Goal: Task Accomplishment & Management: Manage account settings

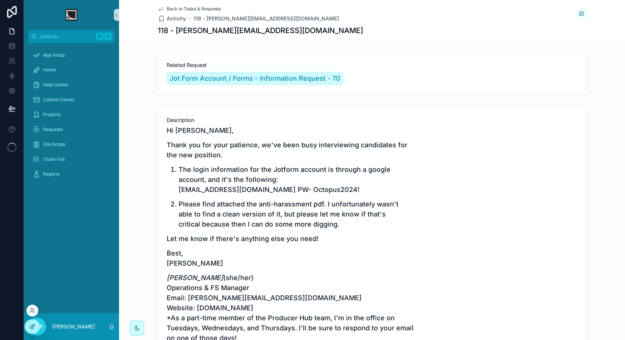
click at [33, 326] on icon at bounding box center [33, 325] width 3 height 3
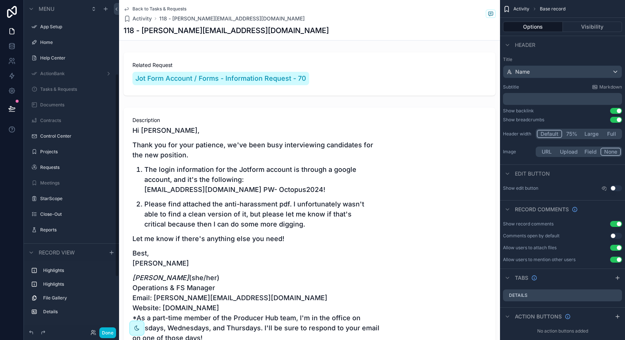
scroll to position [120, 0]
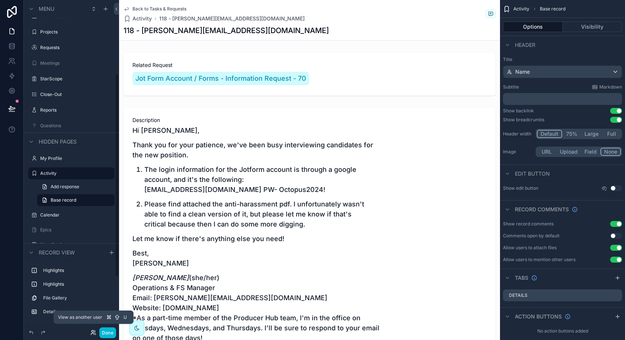
click at [93, 332] on icon at bounding box center [93, 332] width 6 height 6
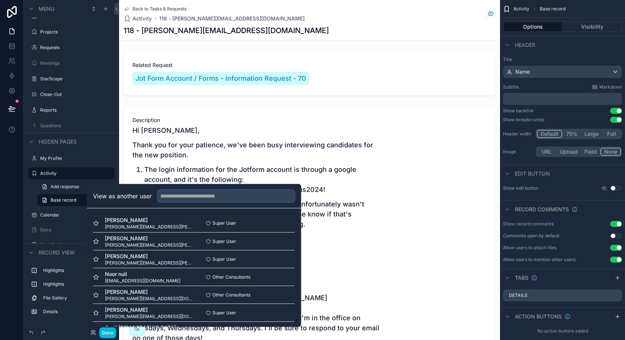
click at [236, 199] on input "text" at bounding box center [226, 196] width 137 height 12
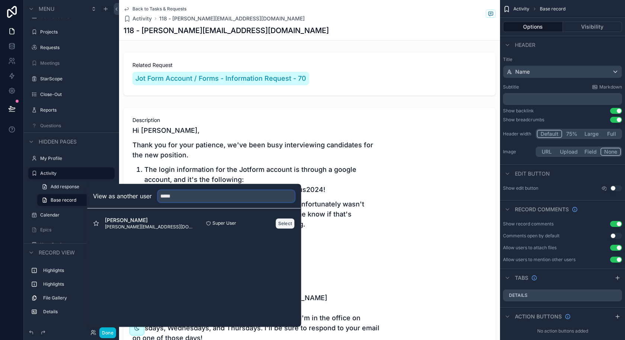
type input "*****"
click at [287, 225] on button "Select" at bounding box center [284, 223] width 19 height 11
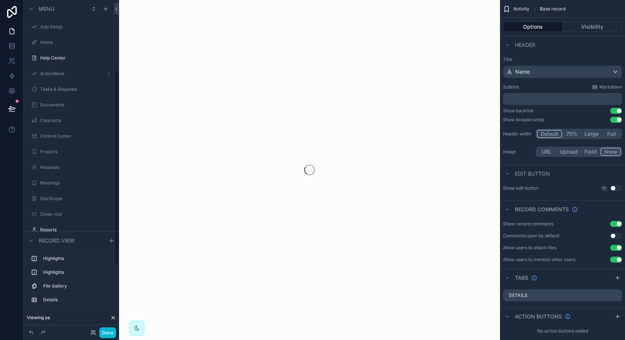
scroll to position [120, 0]
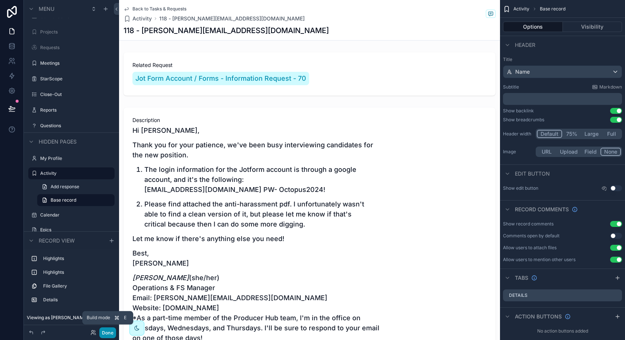
click at [104, 330] on button "Done" at bounding box center [107, 332] width 17 height 11
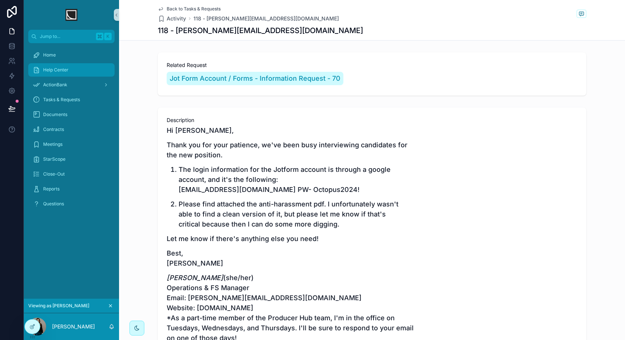
click at [82, 72] on div "Help Center" at bounding box center [71, 70] width 77 height 12
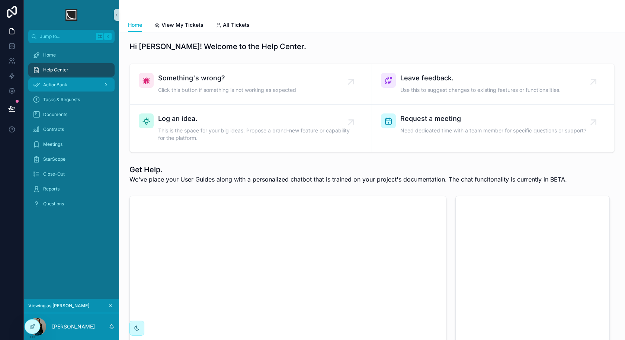
click at [82, 90] on div "ActionBank" at bounding box center [71, 85] width 77 height 12
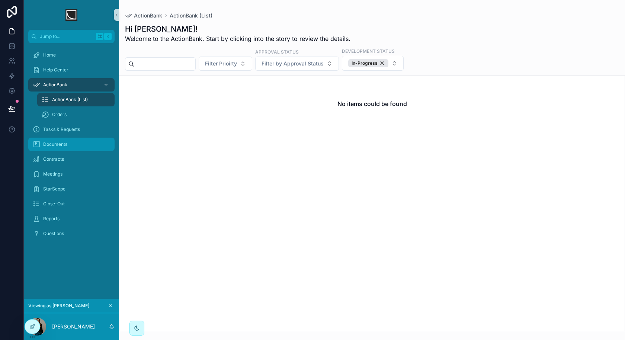
click at [74, 145] on div "Documents" at bounding box center [71, 144] width 77 height 12
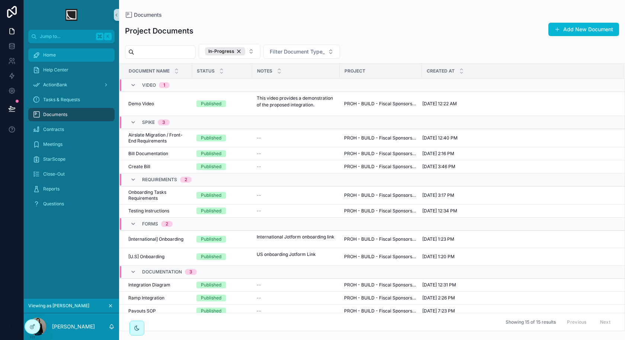
click at [81, 56] on div "Home" at bounding box center [71, 55] width 77 height 12
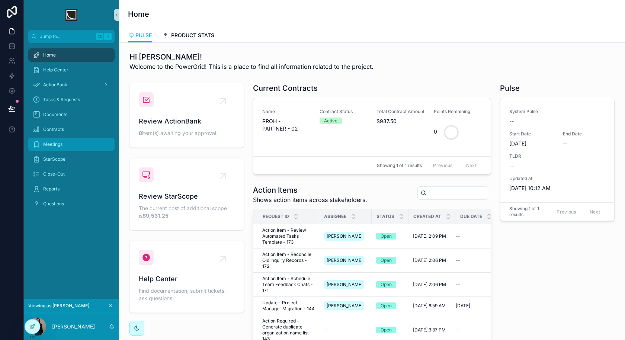
click at [67, 151] on link "Meetings" at bounding box center [71, 144] width 86 height 13
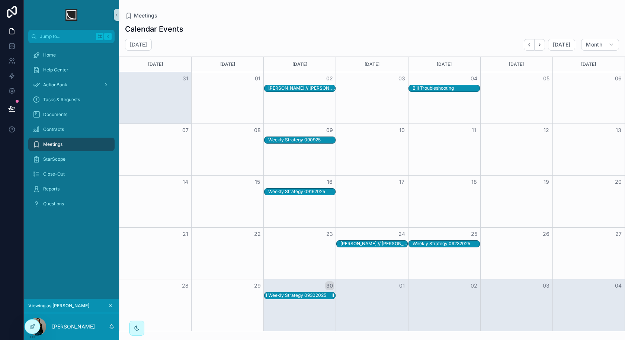
click at [317, 298] on div "Weekly Strategy 09302025" at bounding box center [297, 295] width 58 height 6
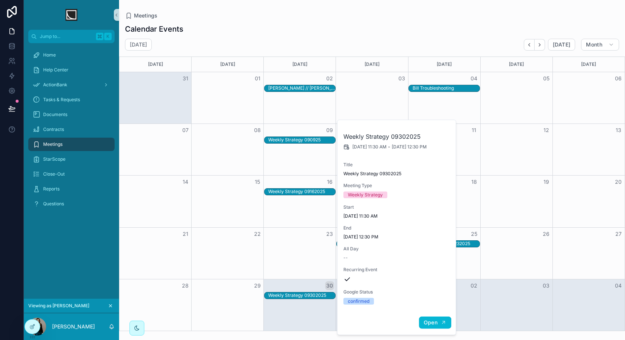
click at [429, 317] on button "Open" at bounding box center [435, 322] width 32 height 12
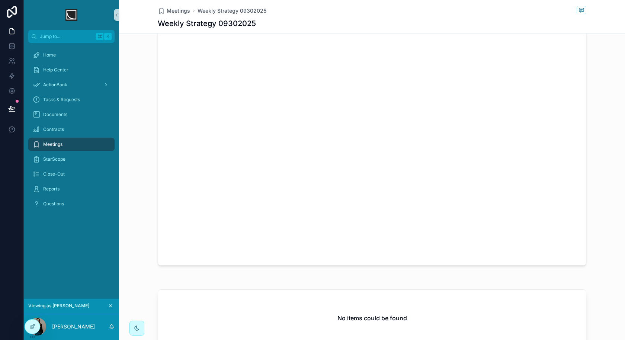
scroll to position [430, 0]
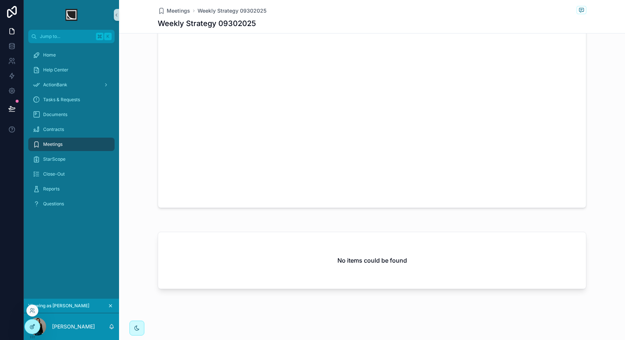
click at [33, 332] on div at bounding box center [32, 326] width 15 height 14
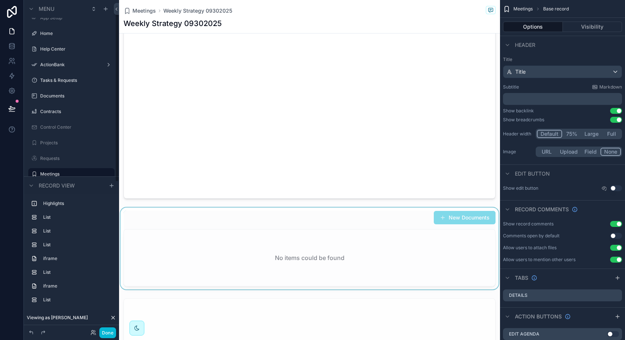
scroll to position [554, 0]
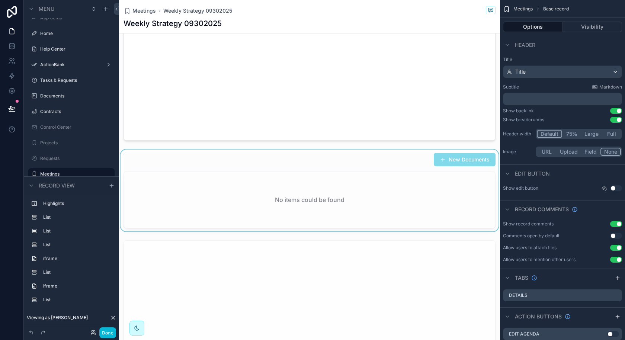
click at [372, 203] on div "scrollable content" at bounding box center [309, 190] width 381 height 82
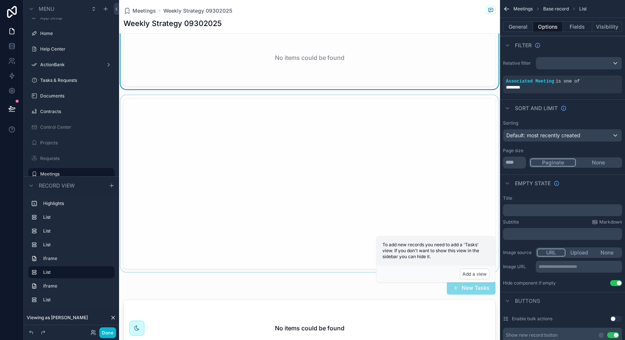
scroll to position [749, 0]
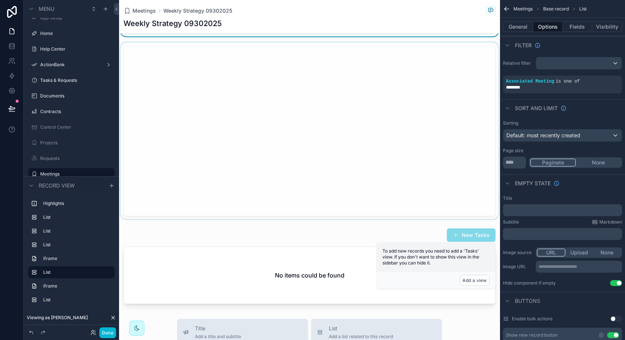
click at [363, 193] on div "scrollable content" at bounding box center [309, 130] width 381 height 177
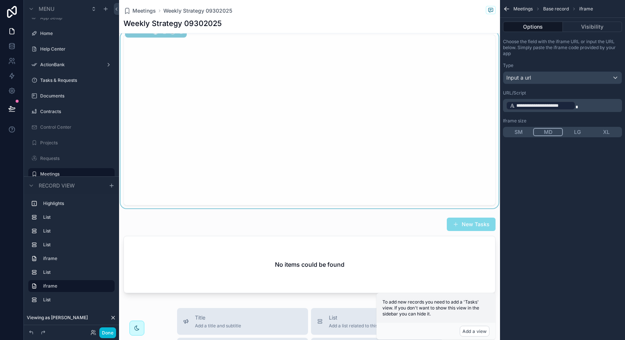
scroll to position [822, 0]
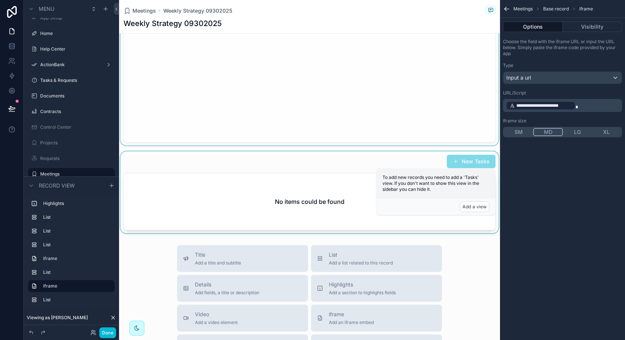
click at [334, 193] on div "scrollable content" at bounding box center [309, 192] width 381 height 82
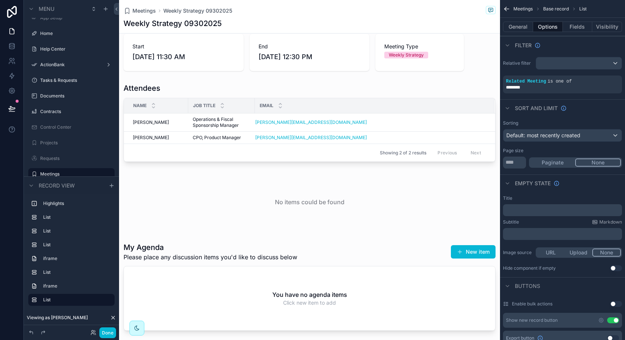
scroll to position [0, 0]
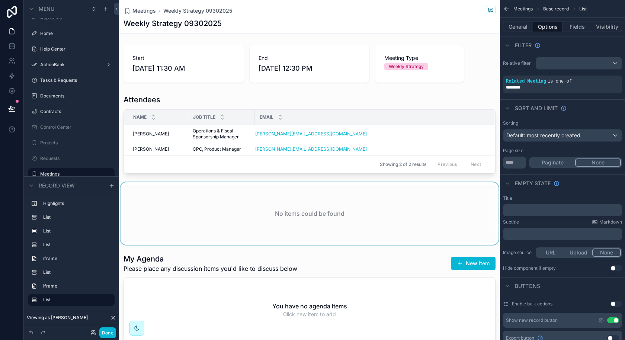
click at [311, 182] on div "scrollable content" at bounding box center [309, 213] width 381 height 62
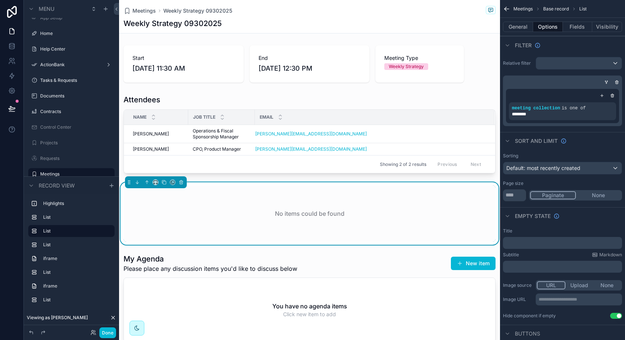
click at [301, 219] on div "No items could be found" at bounding box center [309, 213] width 360 height 57
click at [521, 26] on button "General" at bounding box center [518, 27] width 30 height 10
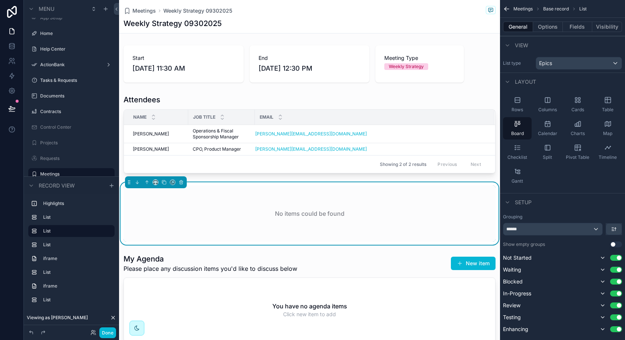
click at [361, 83] on div "scrollable content" at bounding box center [309, 63] width 381 height 43
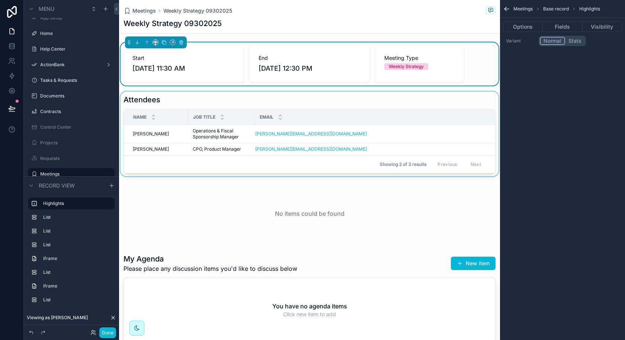
click at [343, 91] on div "scrollable content" at bounding box center [309, 133] width 381 height 85
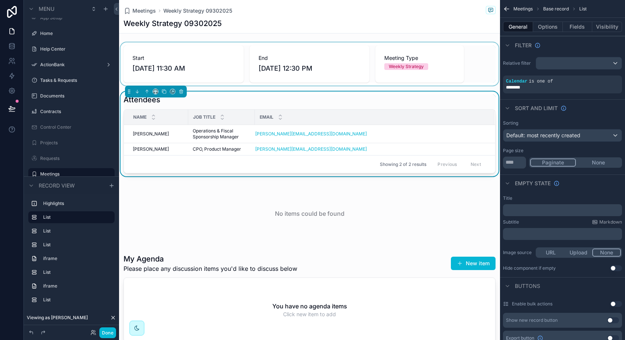
click at [332, 65] on div "scrollable content" at bounding box center [309, 63] width 381 height 43
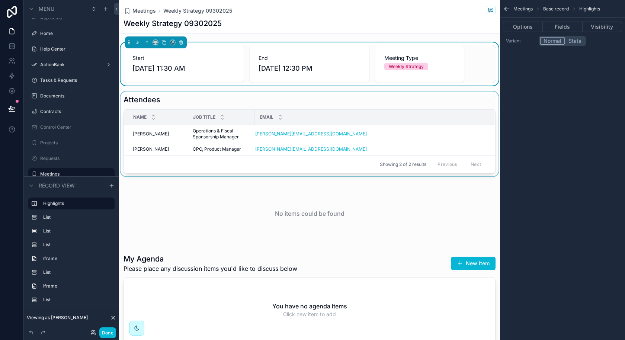
click at [268, 83] on div "Start 9/30/2025 11:30 AM End 9/30/2025 12:30 PM Meeting Type Weekly Strategy" at bounding box center [309, 63] width 381 height 43
click at [164, 44] on icon "scrollable content" at bounding box center [163, 42] width 5 height 5
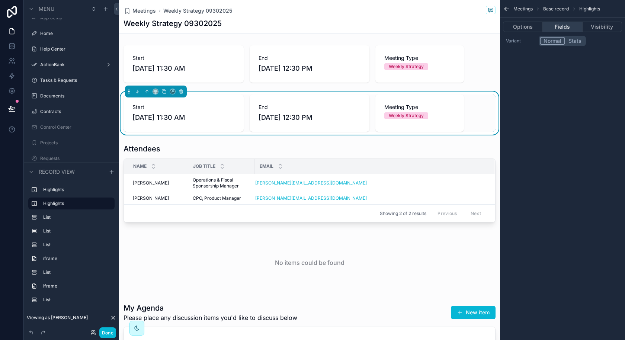
click at [562, 28] on button "Fields" at bounding box center [561, 27] width 39 height 10
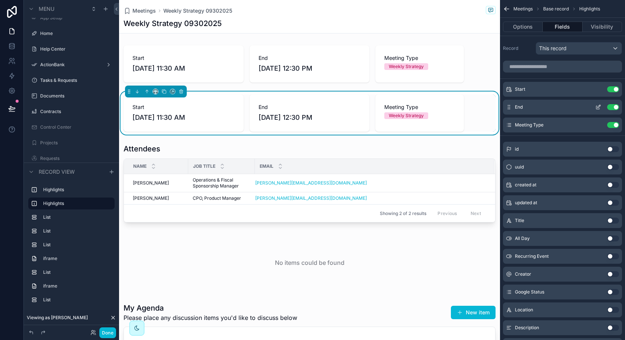
click at [613, 106] on button "Use setting" at bounding box center [613, 107] width 12 height 6
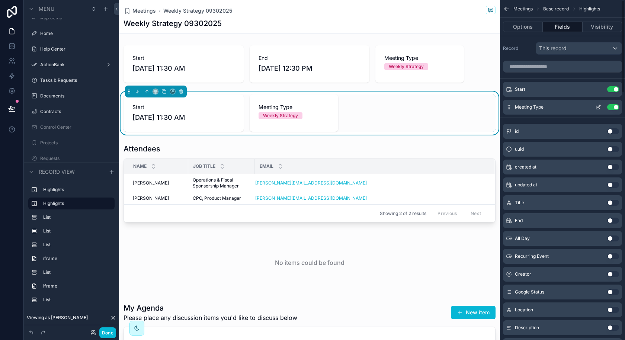
click at [613, 106] on button "Use setting" at bounding box center [613, 107] width 12 height 6
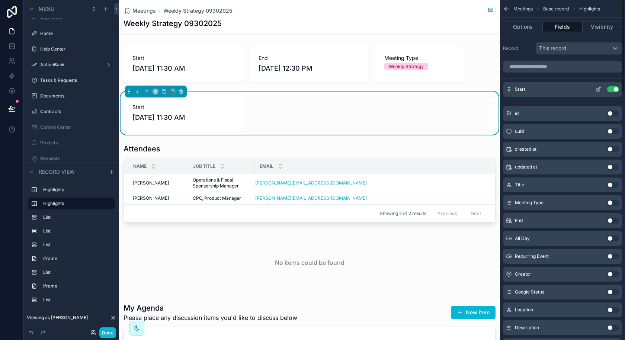
click at [612, 87] on button "Use setting" at bounding box center [613, 89] width 12 height 6
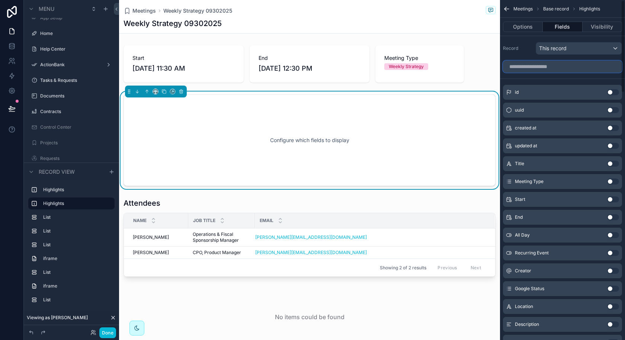
click at [574, 67] on input "scrollable content" at bounding box center [562, 67] width 119 height 12
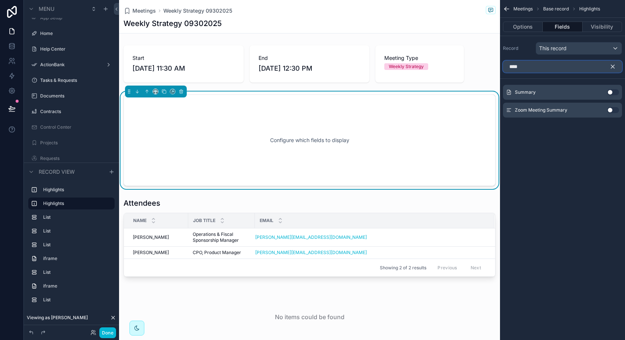
type input "****"
click at [611, 110] on button "Use setting" at bounding box center [613, 110] width 12 height 6
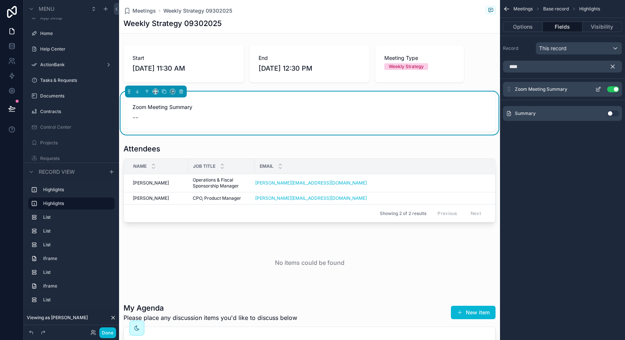
click at [600, 89] on icon "scrollable content" at bounding box center [598, 89] width 6 height 6
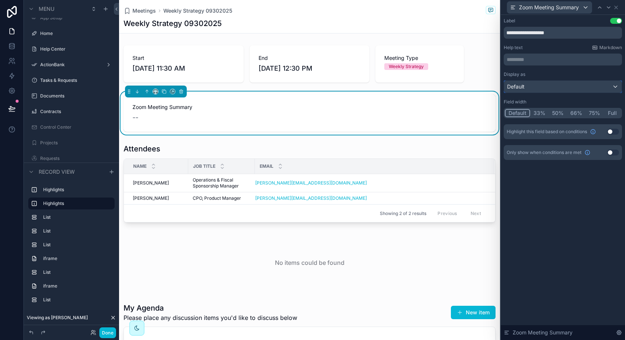
click at [599, 89] on div "Default" at bounding box center [562, 87] width 117 height 12
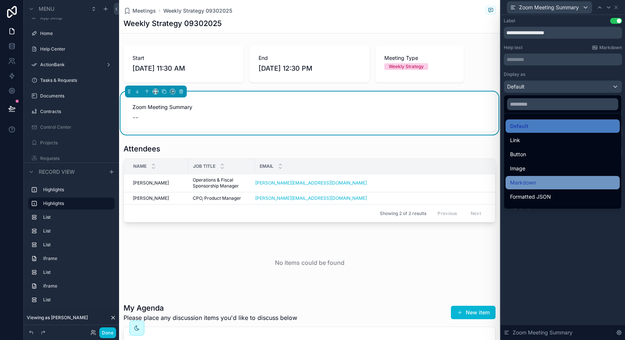
click at [530, 177] on div "Markdown" at bounding box center [562, 182] width 114 height 13
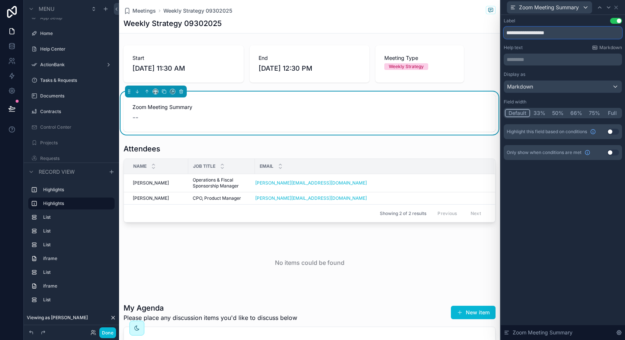
click at [551, 33] on input "**********" at bounding box center [562, 33] width 118 height 12
click at [615, 113] on button "Full" at bounding box center [611, 113] width 17 height 8
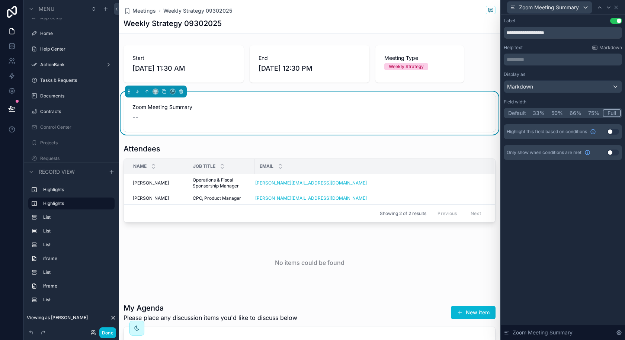
click at [362, 121] on div "--" at bounding box center [309, 117] width 354 height 10
click at [616, 7] on icon at bounding box center [616, 7] width 6 height 6
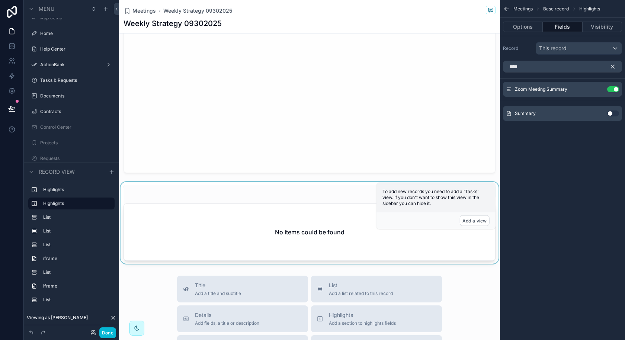
scroll to position [912, 0]
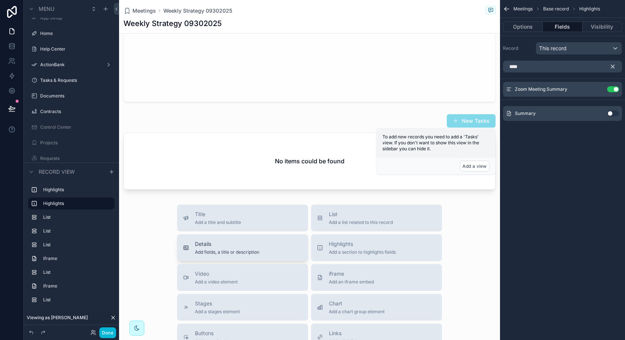
click at [230, 249] on span "Add fields, a title or description" at bounding box center [227, 252] width 64 height 6
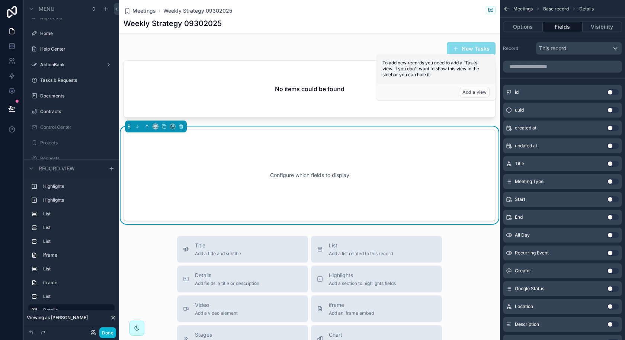
scroll to position [986, 0]
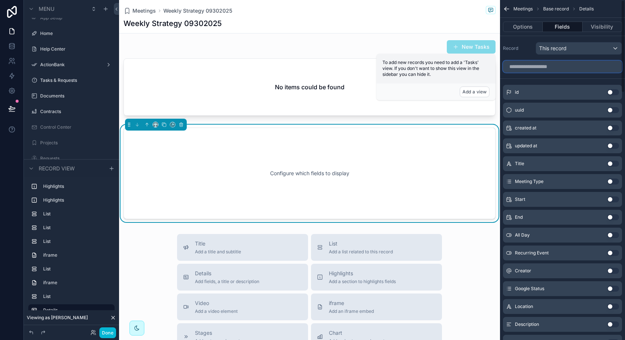
click at [583, 67] on input "scrollable content" at bounding box center [562, 67] width 119 height 12
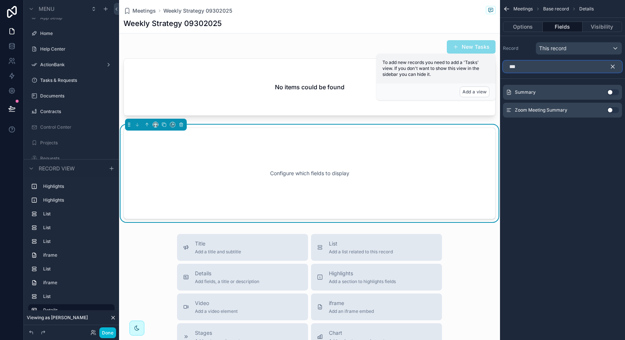
type input "***"
click at [612, 92] on button "Use setting" at bounding box center [613, 92] width 12 height 6
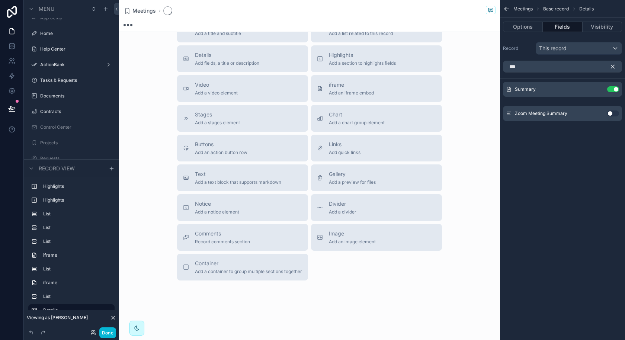
click at [612, 92] on div "Summary Use setting" at bounding box center [562, 89] width 119 height 15
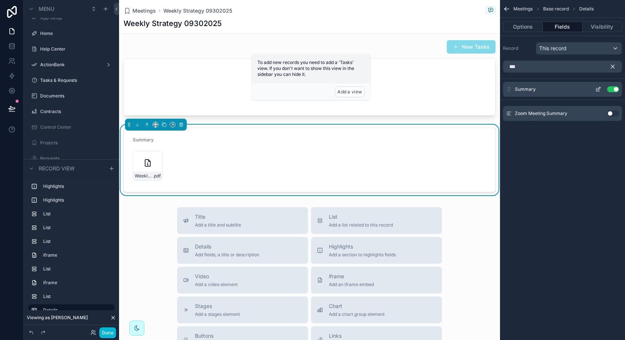
click at [613, 90] on button "Use setting" at bounding box center [613, 89] width 12 height 6
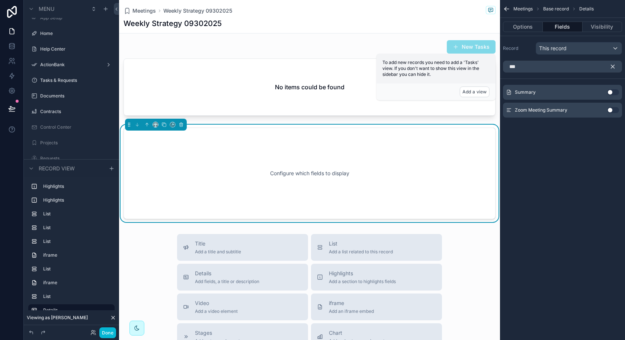
click at [613, 112] on button "Use setting" at bounding box center [613, 110] width 12 height 6
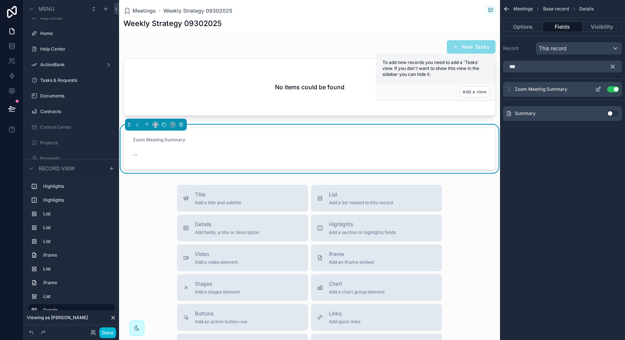
click at [598, 89] on icon "scrollable content" at bounding box center [598, 88] width 3 height 3
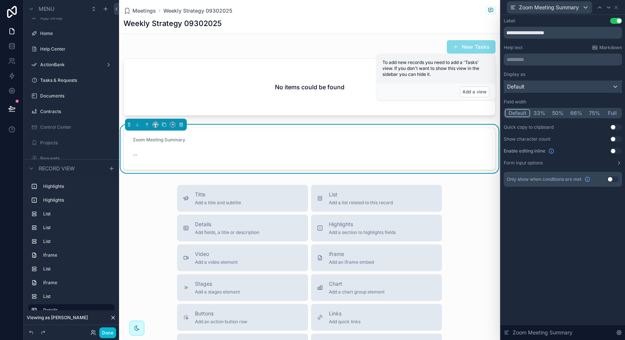
click at [597, 83] on div "Default" at bounding box center [562, 87] width 117 height 12
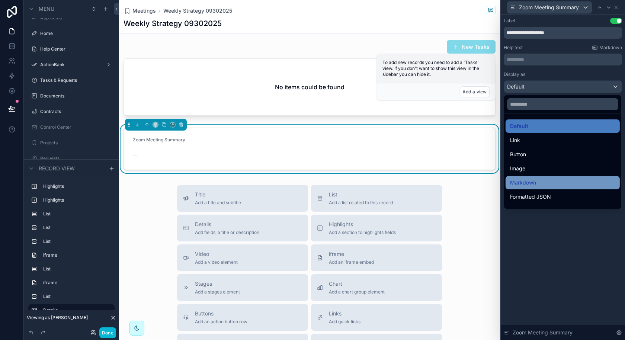
click at [530, 184] on span "Markdown" at bounding box center [523, 182] width 26 height 9
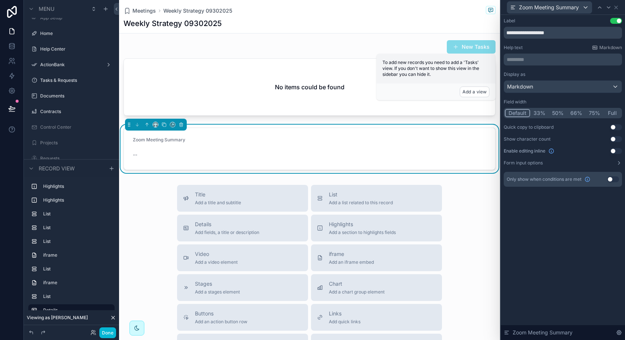
click at [608, 113] on button "Full" at bounding box center [611, 113] width 17 height 8
click at [610, 181] on button "Use setting" at bounding box center [613, 179] width 12 height 6
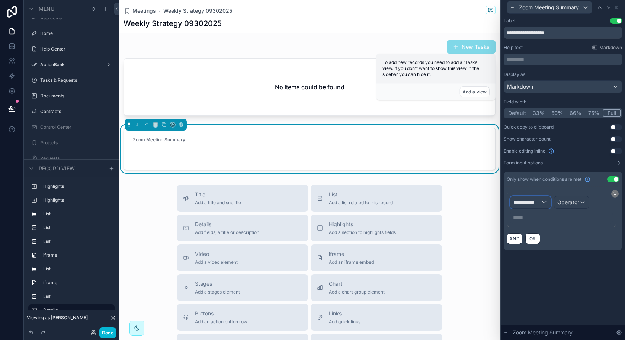
click at [541, 206] on div "**********" at bounding box center [530, 202] width 40 height 12
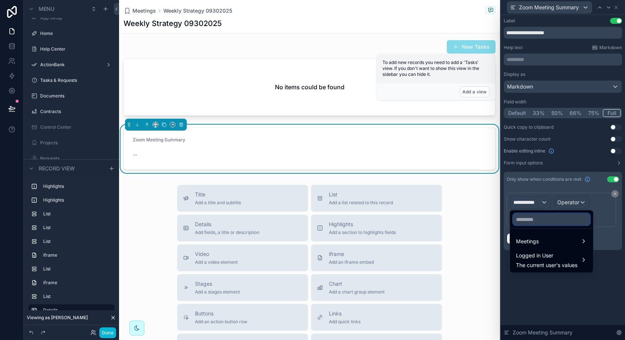
click at [540, 217] on input "text" at bounding box center [551, 219] width 77 height 12
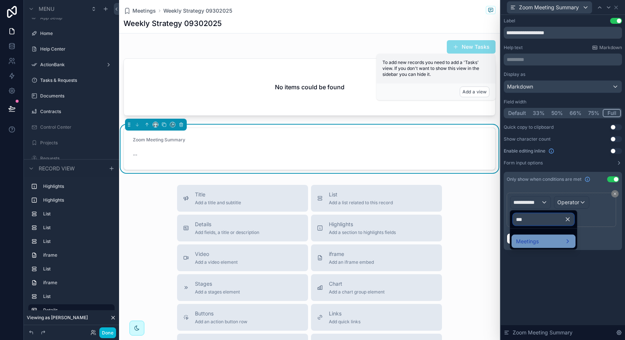
type input "***"
click at [540, 243] on div "Meetings" at bounding box center [543, 241] width 55 height 9
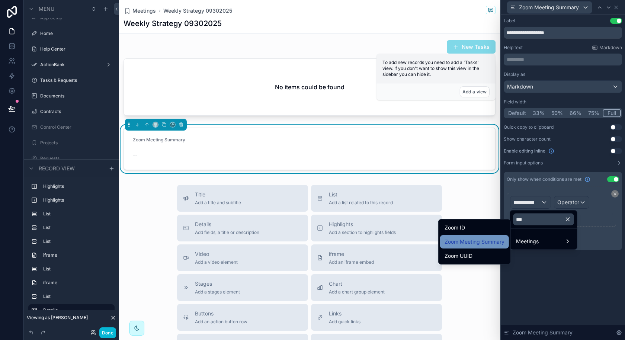
click at [500, 242] on span "Zoom Meeting Summary" at bounding box center [474, 241] width 60 height 9
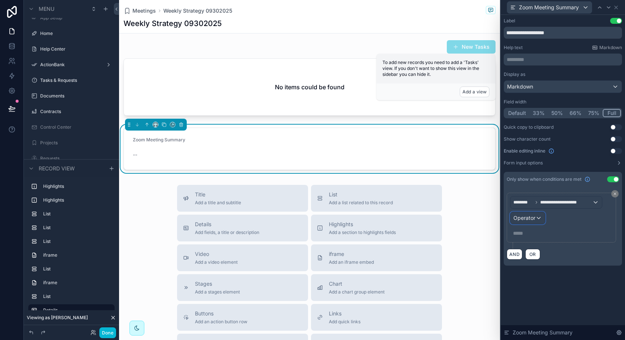
click at [543, 214] on div "Operator" at bounding box center [527, 218] width 35 height 12
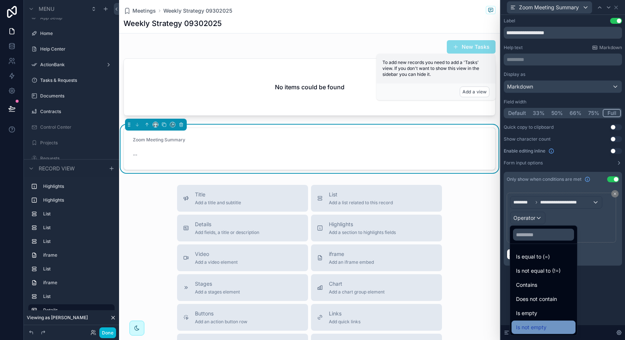
click at [527, 324] on span "Is not empty" at bounding box center [531, 327] width 30 height 9
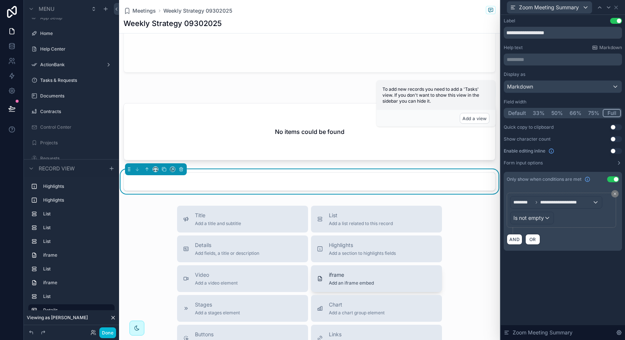
scroll to position [891, 0]
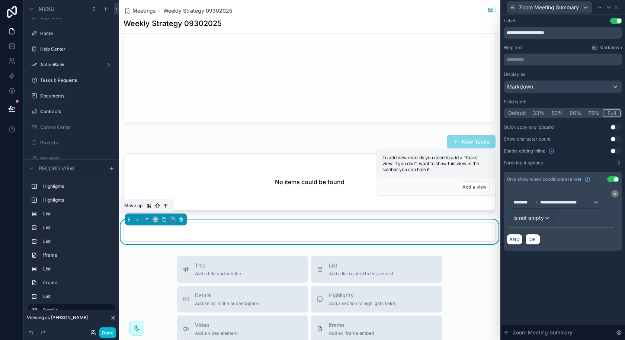
click at [148, 217] on icon "scrollable content" at bounding box center [146, 219] width 5 height 5
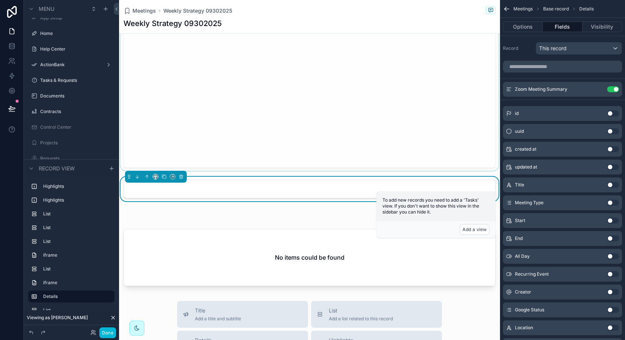
scroll to position [824, 0]
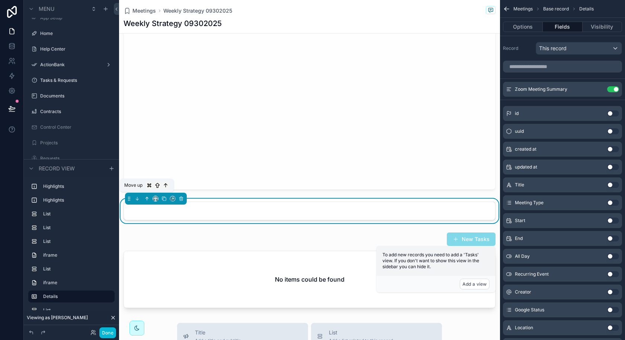
click at [147, 197] on icon "scrollable content" at bounding box center [147, 198] width 0 height 3
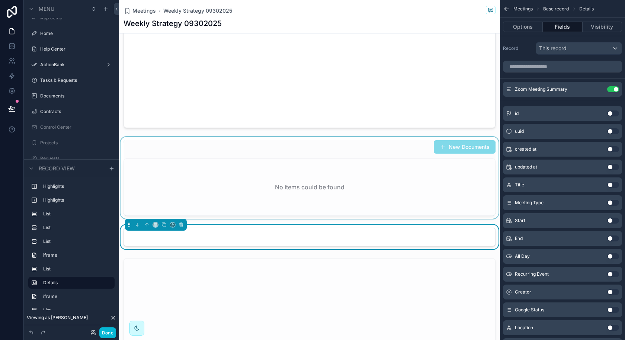
scroll to position [612, 0]
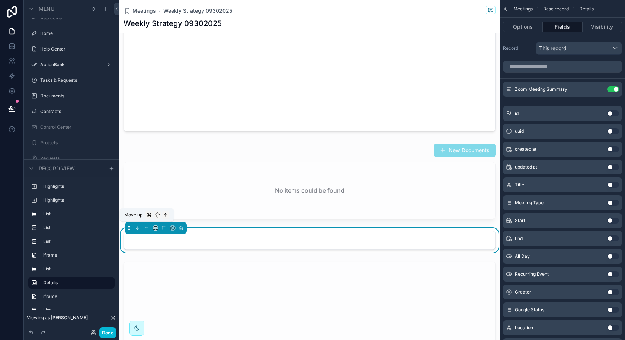
click at [145, 225] on icon "scrollable content" at bounding box center [146, 227] width 5 height 5
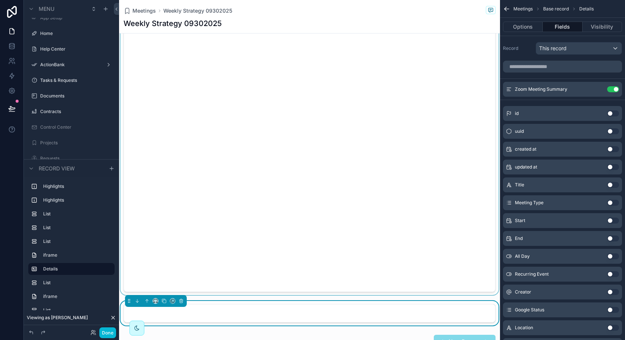
scroll to position [480, 0]
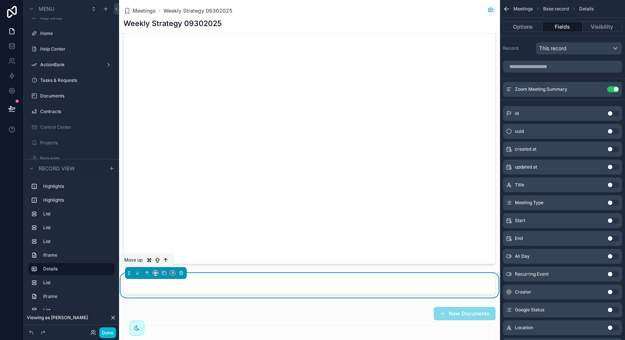
click at [147, 271] on icon "scrollable content" at bounding box center [147, 271] width 1 height 1
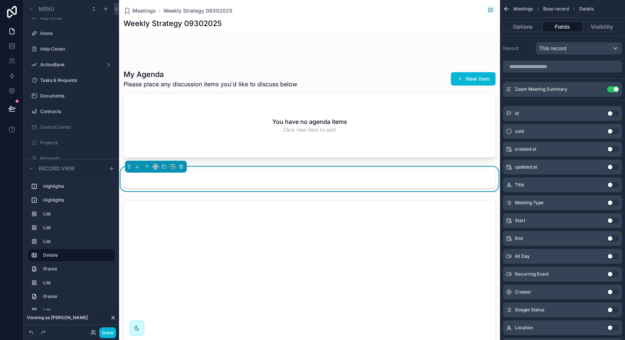
scroll to position [230, 0]
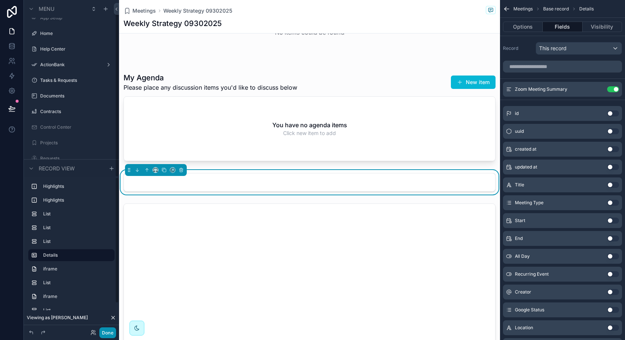
click at [104, 335] on button "Done" at bounding box center [107, 332] width 17 height 11
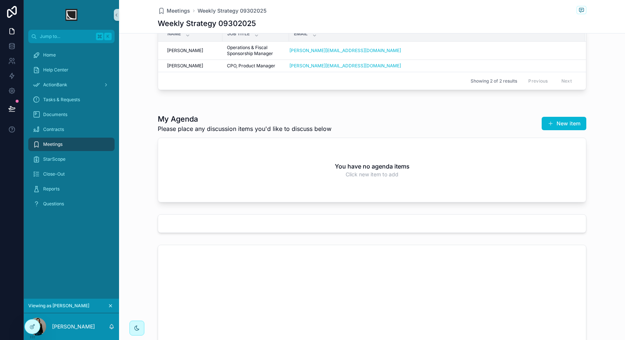
scroll to position [130, 0]
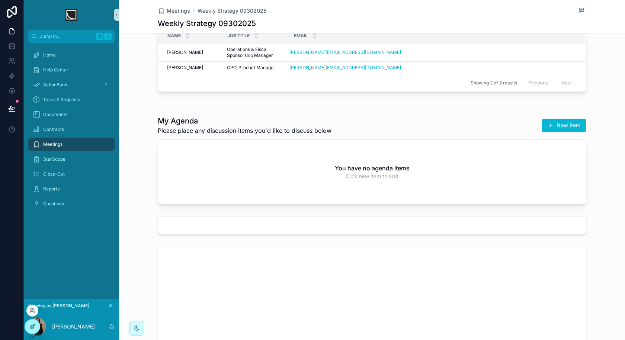
click at [37, 326] on div at bounding box center [32, 326] width 15 height 14
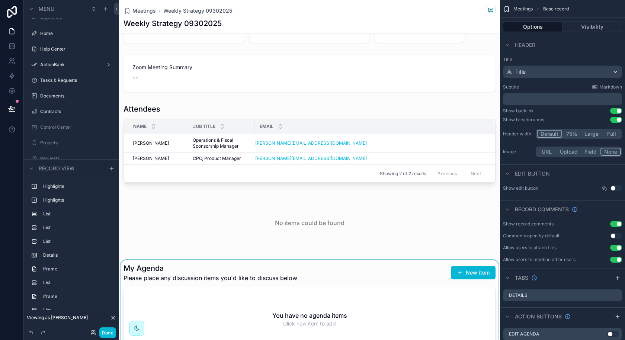
scroll to position [0, 0]
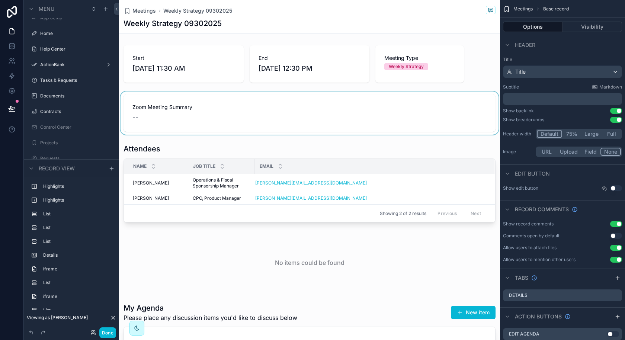
click at [317, 113] on div "scrollable content" at bounding box center [309, 112] width 381 height 43
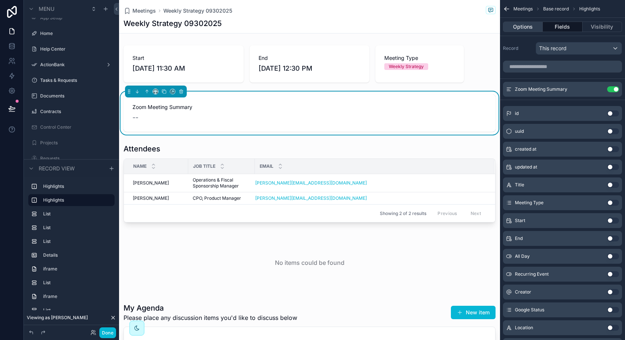
click at [532, 29] on button "Options" at bounding box center [523, 27] width 40 height 10
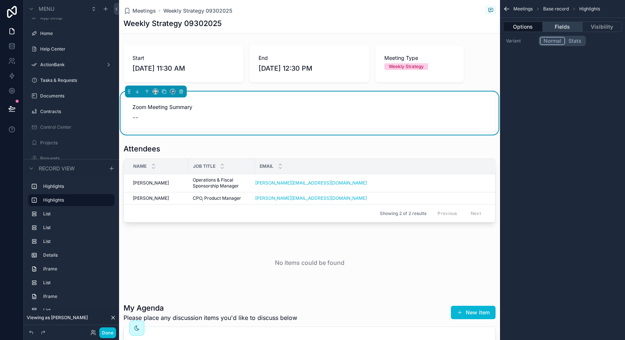
click at [555, 28] on button "Fields" at bounding box center [561, 27] width 39 height 10
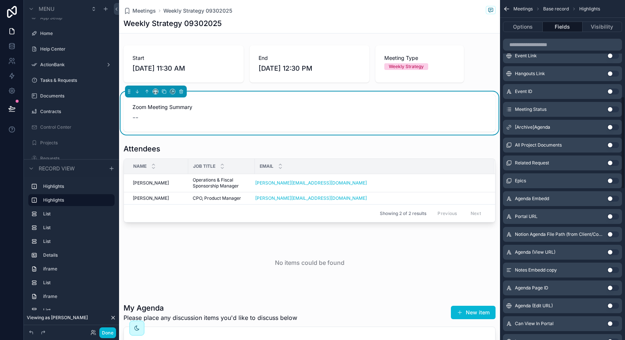
scroll to position [385, 0]
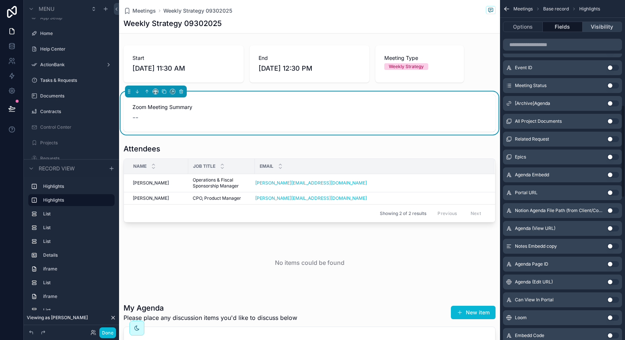
click at [617, 28] on button "Visibility" at bounding box center [601, 27] width 39 height 10
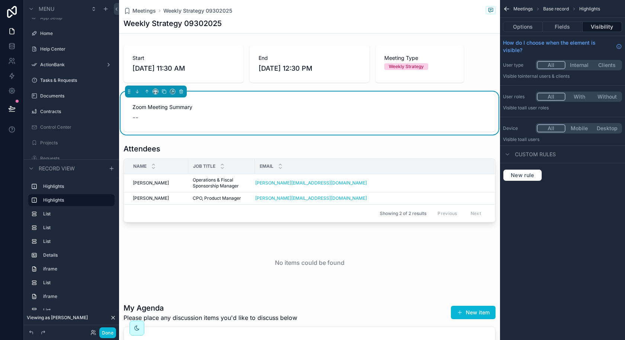
scroll to position [0, 0]
click at [523, 172] on span "New rule" at bounding box center [521, 175] width 29 height 7
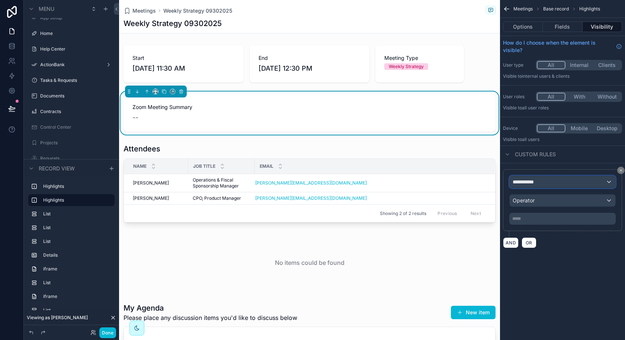
click at [549, 182] on div "**********" at bounding box center [562, 182] width 106 height 12
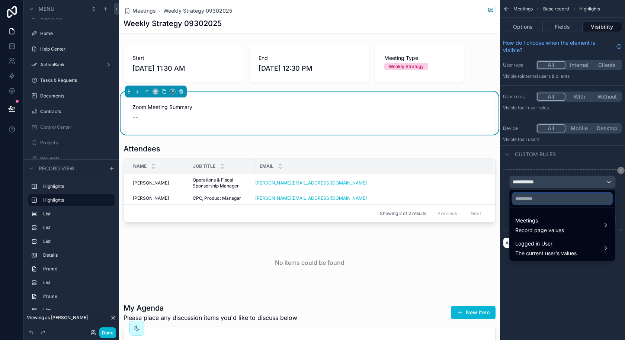
click at [547, 196] on input "text" at bounding box center [562, 199] width 100 height 12
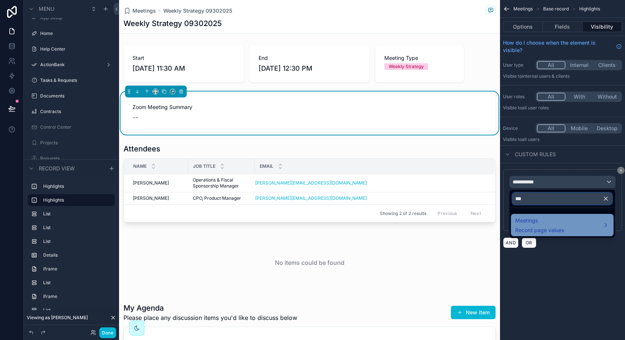
type input "***"
click at [558, 228] on span "Record page values" at bounding box center [539, 229] width 49 height 7
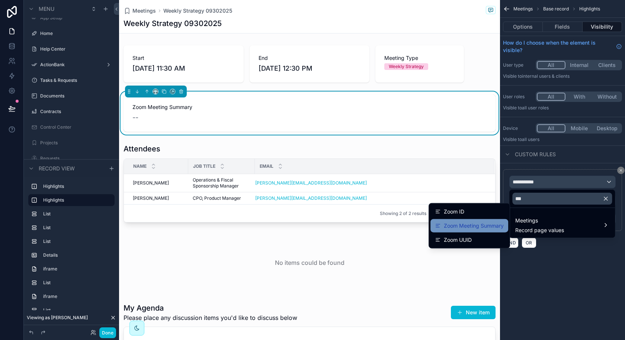
click at [488, 229] on span "Zoom Meeting Summary" at bounding box center [473, 225] width 60 height 9
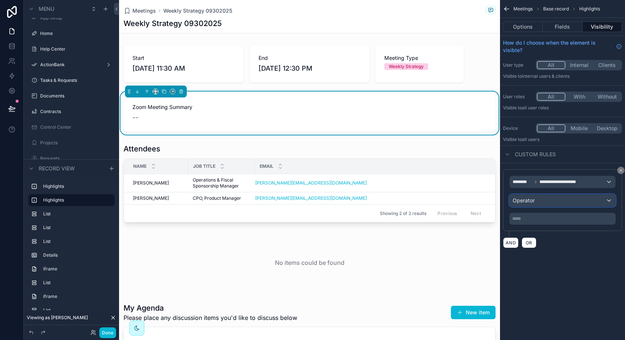
click at [561, 204] on div "Operator" at bounding box center [562, 200] width 106 height 12
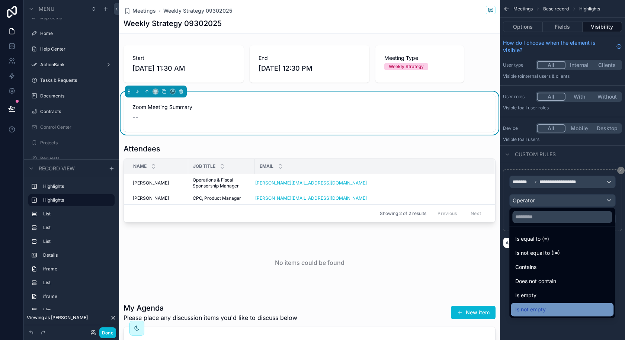
click at [536, 305] on span "Is not empty" at bounding box center [530, 309] width 30 height 9
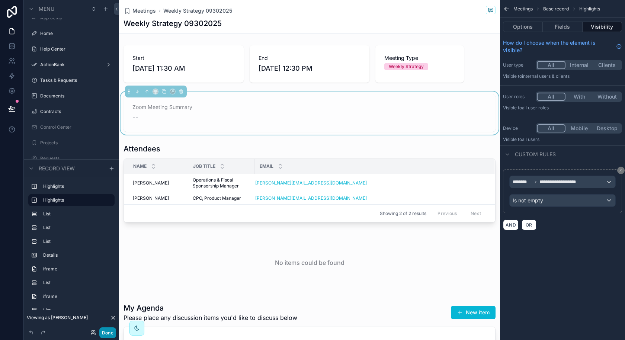
click at [109, 333] on button "Done" at bounding box center [107, 332] width 17 height 11
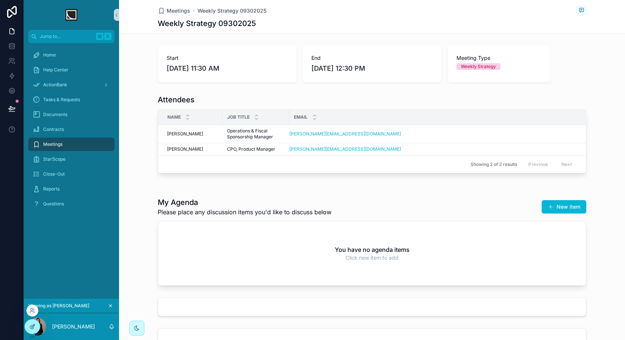
click at [35, 328] on icon at bounding box center [32, 326] width 6 height 6
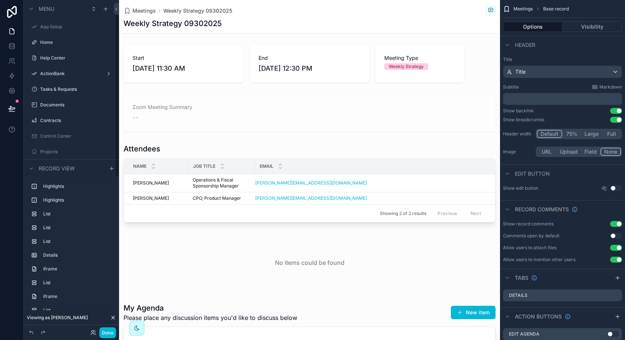
scroll to position [9, 0]
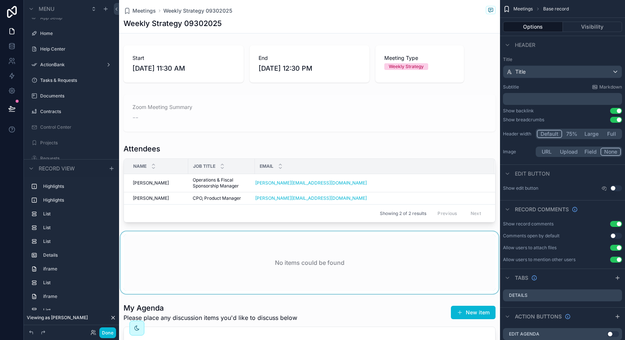
click at [230, 256] on div "scrollable content" at bounding box center [309, 262] width 381 height 62
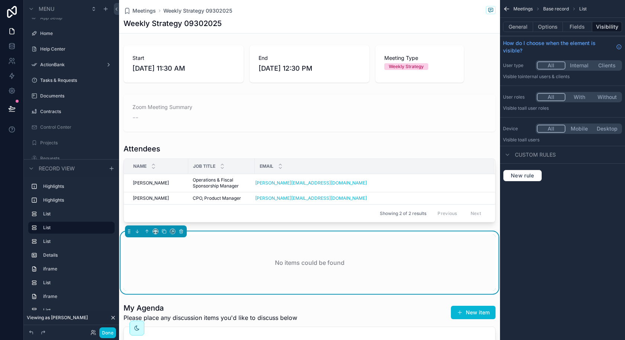
click at [284, 248] on div "No items could be found" at bounding box center [309, 262] width 360 height 57
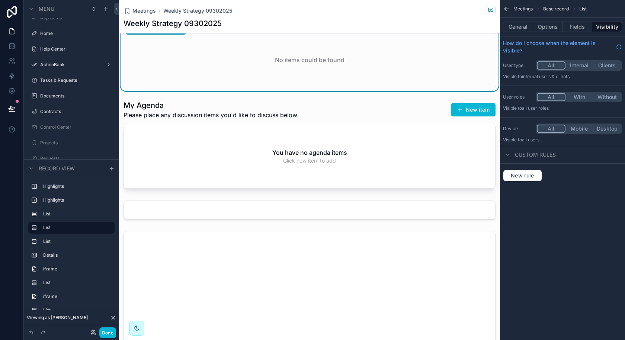
scroll to position [213, 0]
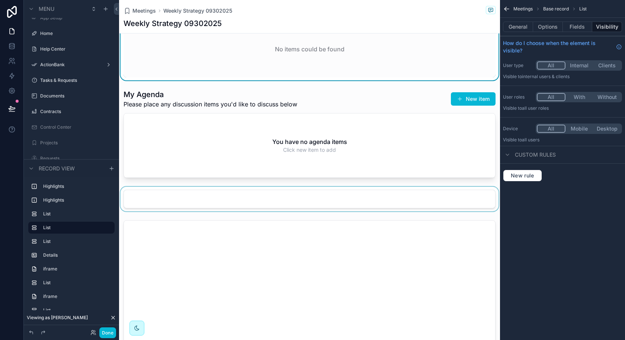
click at [300, 201] on div "scrollable content" at bounding box center [309, 199] width 381 height 25
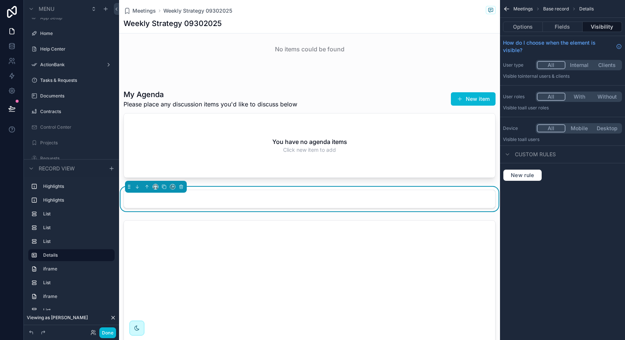
click at [181, 189] on div "scrollable content" at bounding box center [156, 187] width 62 height 12
click at [181, 187] on icon "scrollable content" at bounding box center [180, 186] width 5 height 5
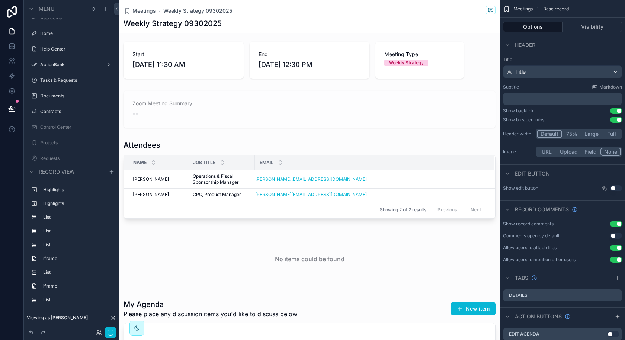
scroll to position [0, 0]
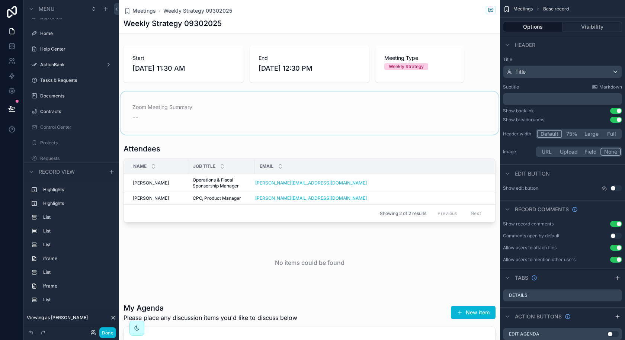
click at [243, 119] on div "scrollable content" at bounding box center [309, 112] width 381 height 43
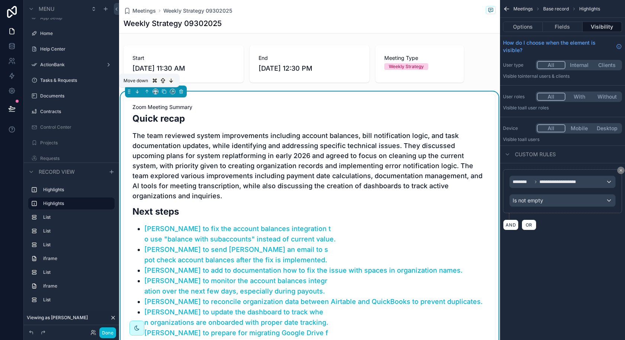
click at [138, 94] on button "scrollable content" at bounding box center [137, 91] width 8 height 8
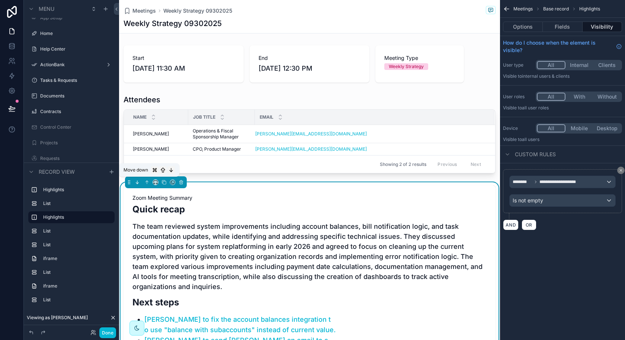
click at [139, 181] on icon "scrollable content" at bounding box center [137, 182] width 5 height 5
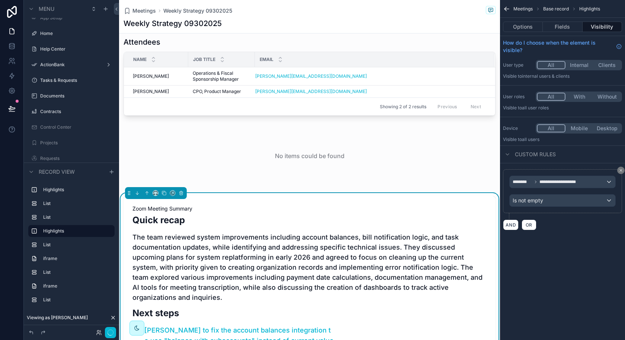
scroll to position [96, 0]
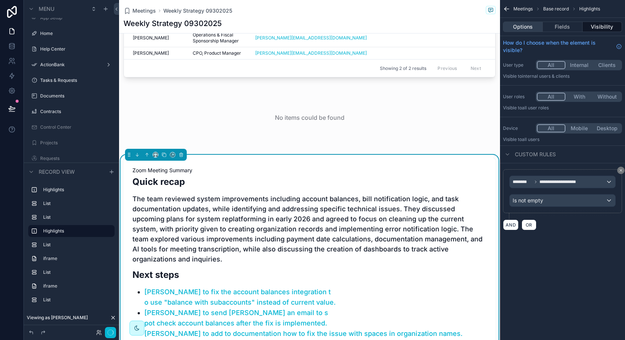
click at [532, 27] on button "Options" at bounding box center [523, 27] width 40 height 10
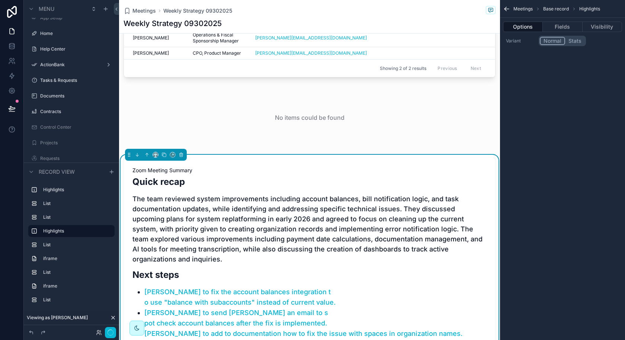
click at [511, 14] on div "Meetings Base record Highlights" at bounding box center [562, 9] width 125 height 18
click at [511, 13] on div "Meetings Base record Highlights" at bounding box center [562, 9] width 125 height 18
click at [510, 10] on icon "scrollable content" at bounding box center [506, 8] width 7 height 7
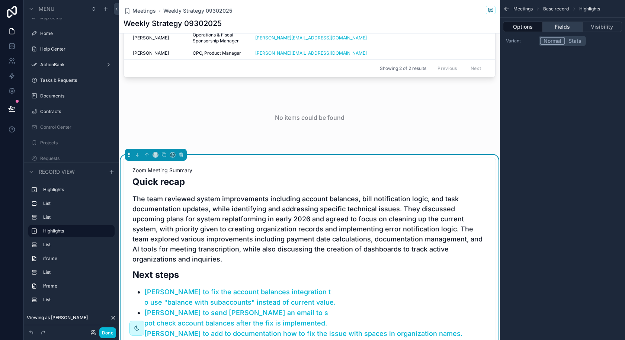
click at [565, 29] on button "Fields" at bounding box center [561, 27] width 39 height 10
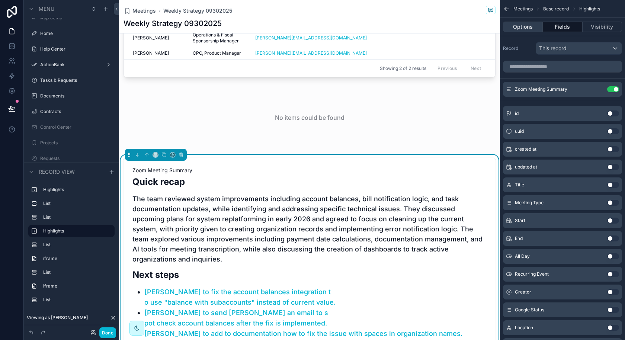
click at [532, 30] on button "Options" at bounding box center [523, 27] width 40 height 10
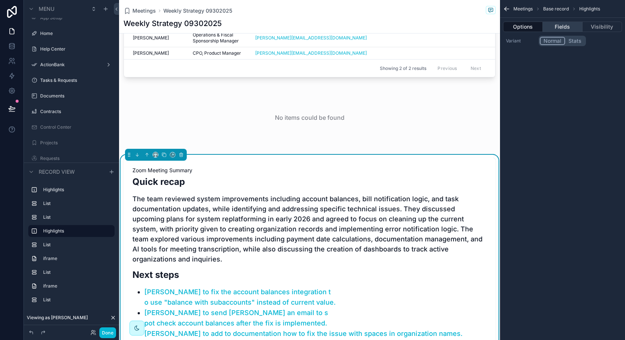
click at [565, 30] on button "Fields" at bounding box center [561, 27] width 39 height 10
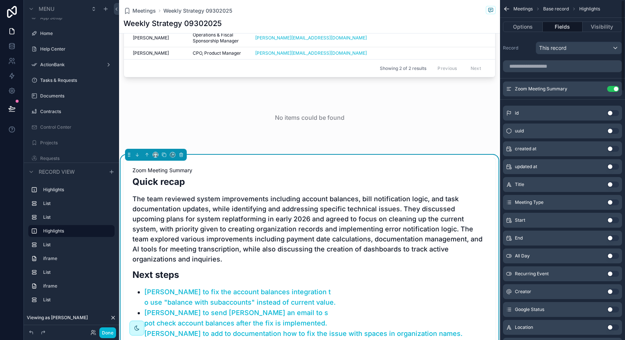
scroll to position [0, 0]
click at [304, 167] on span "Zoom Meeting Summary" at bounding box center [309, 170] width 354 height 7
click at [516, 23] on button "Options" at bounding box center [523, 27] width 40 height 10
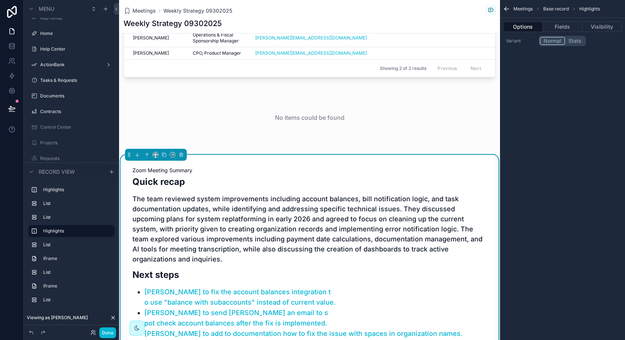
click at [380, 178] on h2 "Quick recap" at bounding box center [309, 181] width 354 height 12
click at [567, 44] on button "Stats" at bounding box center [575, 41] width 20 height 8
click at [557, 41] on button "Normal" at bounding box center [551, 41] width 25 height 8
click at [562, 26] on button "Fields" at bounding box center [561, 27] width 39 height 10
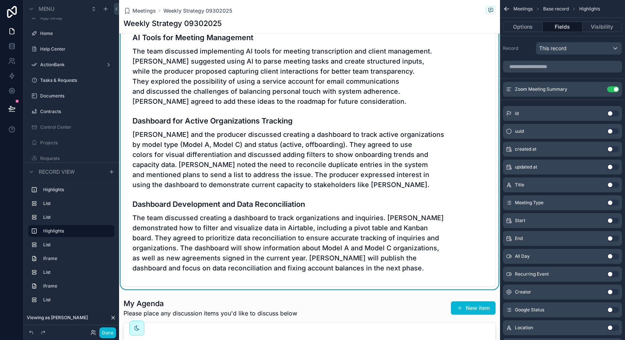
scroll to position [925, 0]
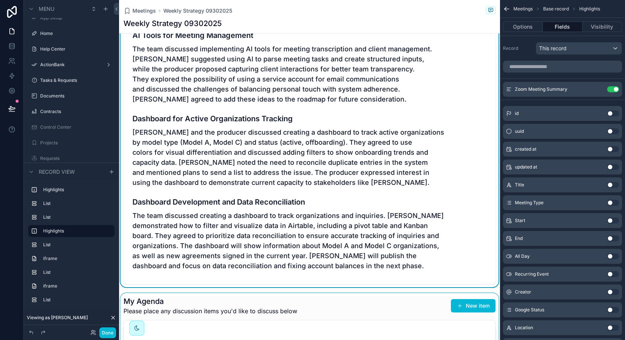
click at [194, 293] on div "scrollable content" at bounding box center [309, 340] width 381 height 94
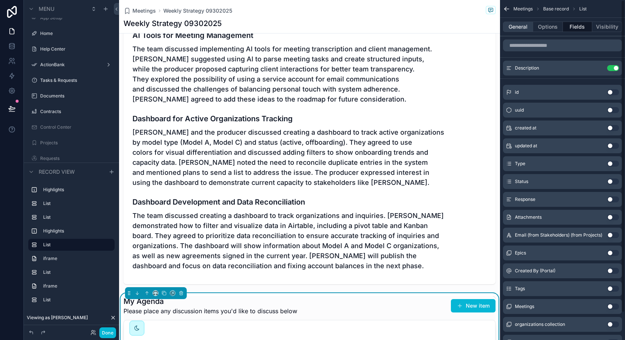
click at [519, 29] on button "General" at bounding box center [518, 27] width 30 height 10
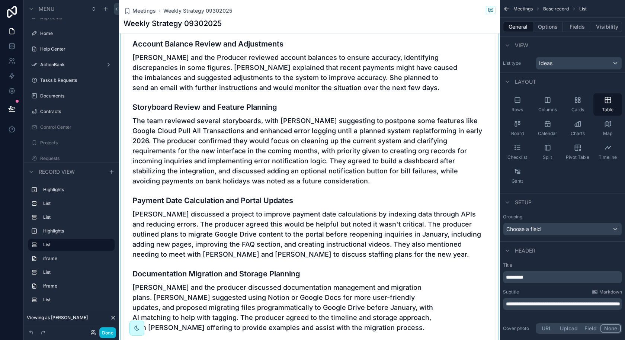
click at [340, 131] on div "scrollable content" at bounding box center [309, 117] width 381 height 961
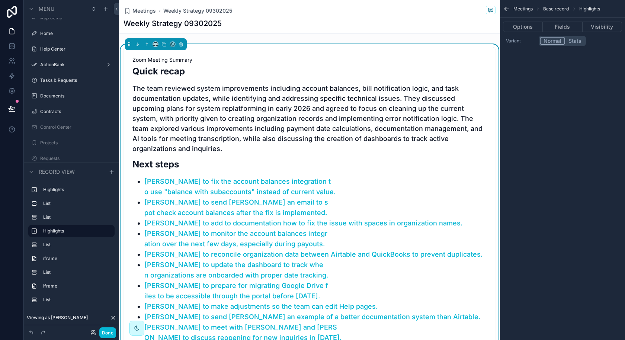
scroll to position [206, 0]
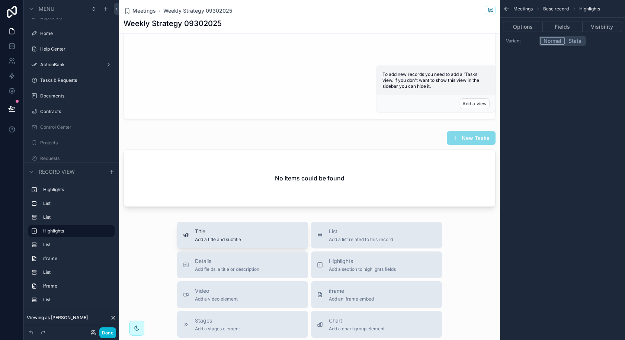
scroll to position [1814, 0]
click at [362, 250] on button "Highlights Add a section to highlights fields" at bounding box center [376, 263] width 131 height 27
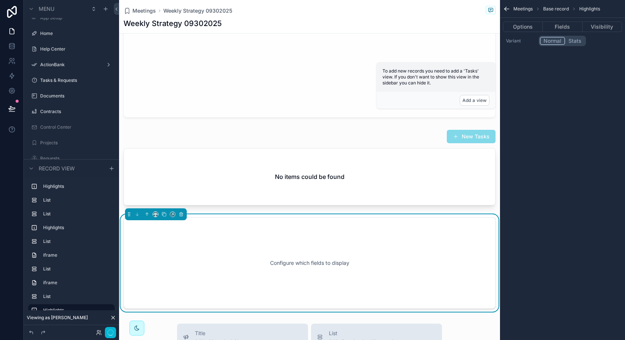
scroll to position [1823, 0]
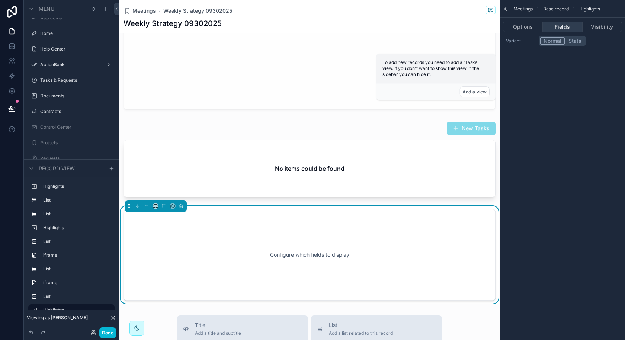
click at [557, 28] on button "Fields" at bounding box center [561, 27] width 39 height 10
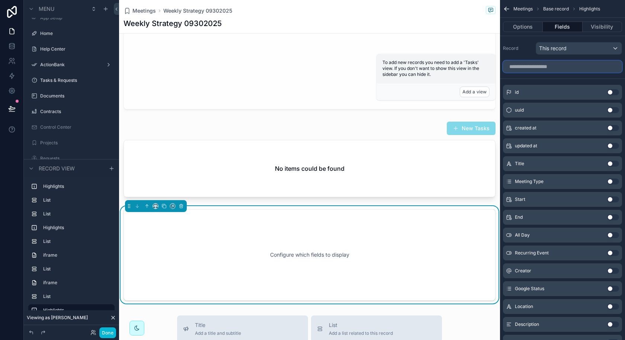
click at [561, 70] on input "scrollable content" at bounding box center [562, 67] width 119 height 12
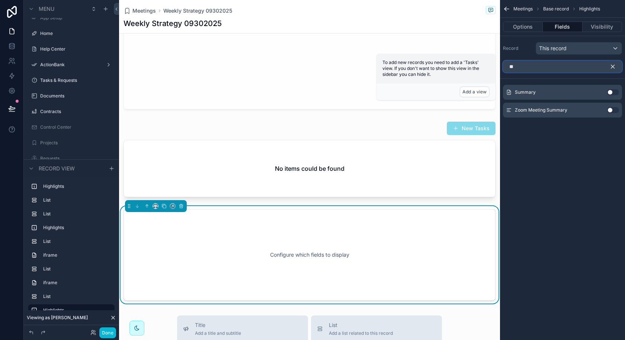
type input "**"
click at [608, 108] on button "Use setting" at bounding box center [613, 110] width 12 height 6
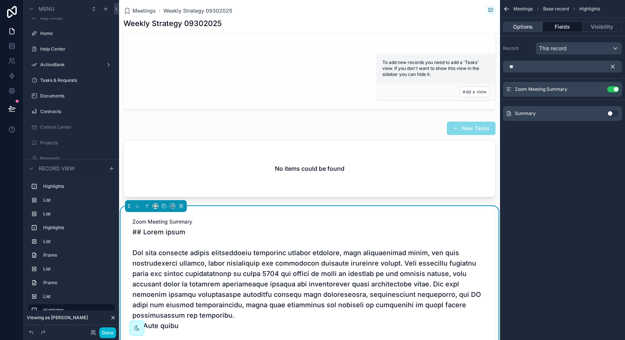
click at [523, 26] on button "Options" at bounding box center [523, 27] width 40 height 10
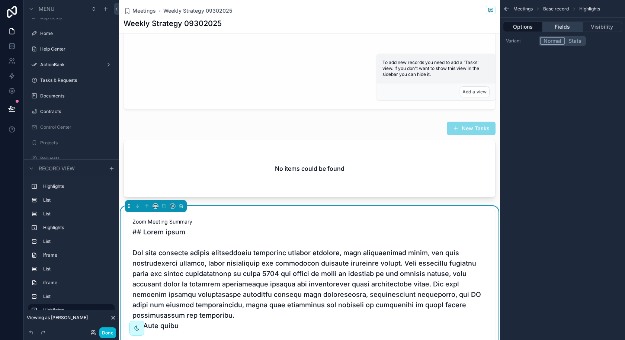
click at [560, 29] on button "Fields" at bounding box center [561, 27] width 39 height 10
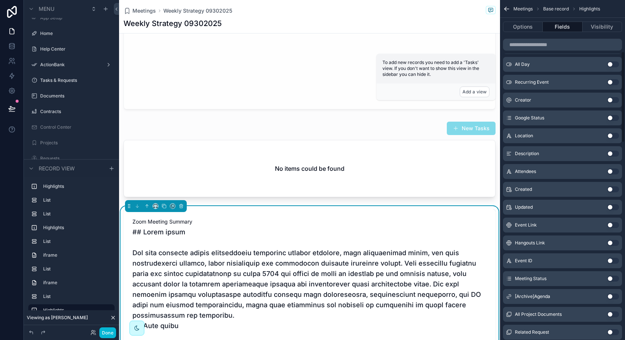
scroll to position [0, 0]
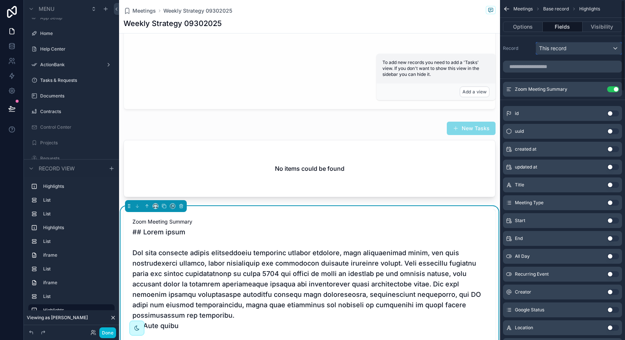
click at [564, 54] on div "This record" at bounding box center [579, 48] width 86 height 12
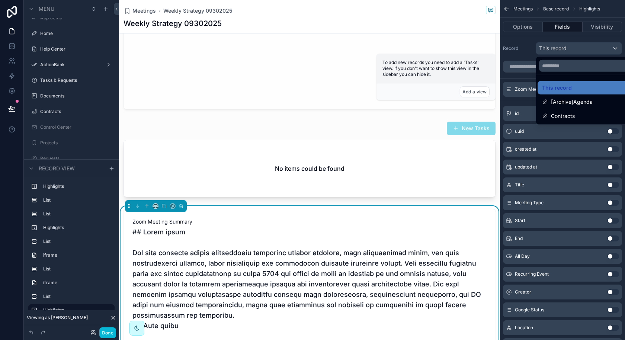
click at [568, 46] on div "scrollable content" at bounding box center [312, 170] width 625 height 340
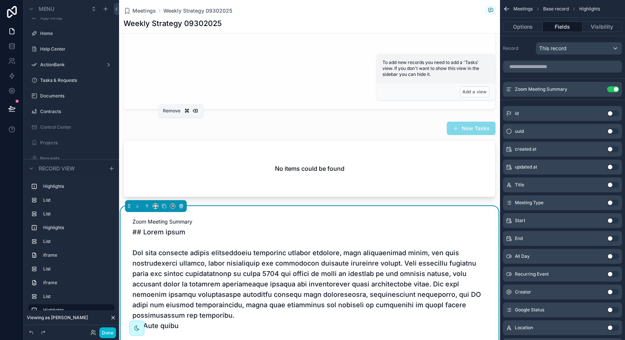
click at [181, 203] on icon "scrollable content" at bounding box center [180, 205] width 5 height 5
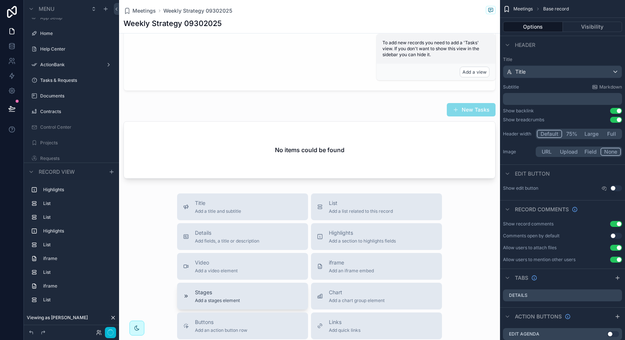
scroll to position [1843, 0]
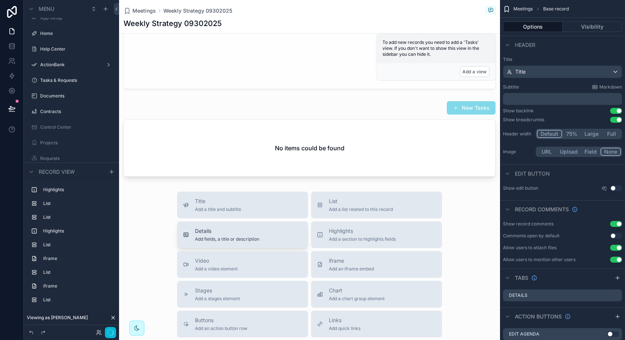
click at [260, 227] on div "Details Add fields, a title or description" at bounding box center [242, 234] width 119 height 15
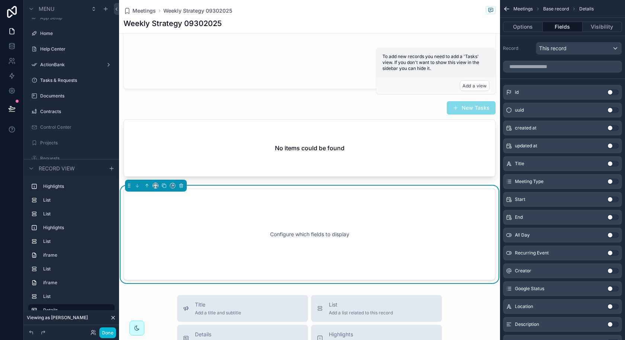
scroll to position [1823, 0]
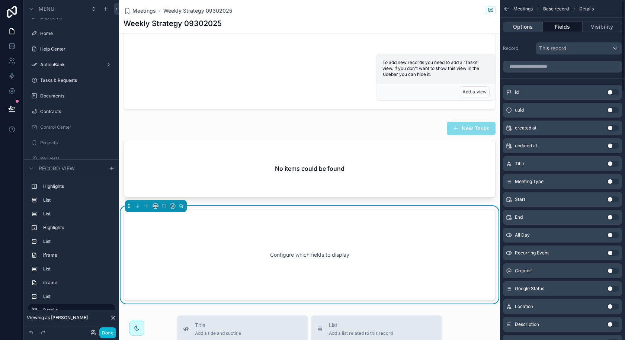
click at [525, 28] on button "Options" at bounding box center [523, 27] width 40 height 10
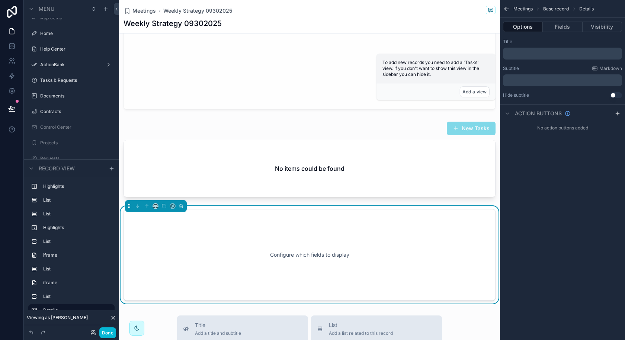
click at [535, 51] on p "﻿" at bounding box center [563, 54] width 114 height 6
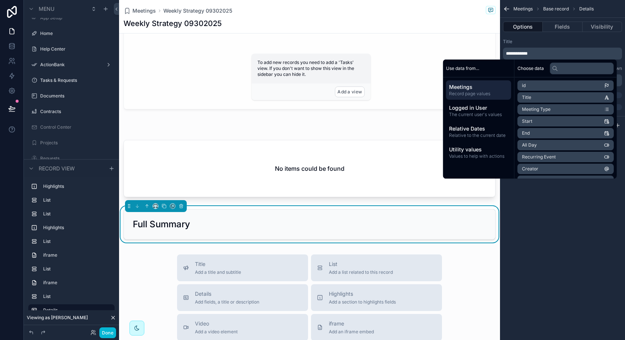
click at [560, 247] on div "**********" at bounding box center [562, 170] width 125 height 340
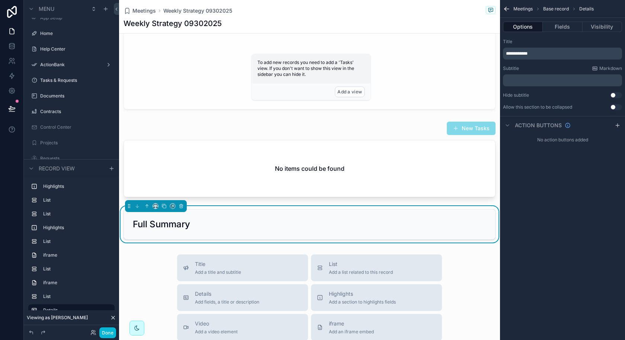
click at [612, 109] on button "Use setting" at bounding box center [616, 107] width 12 height 6
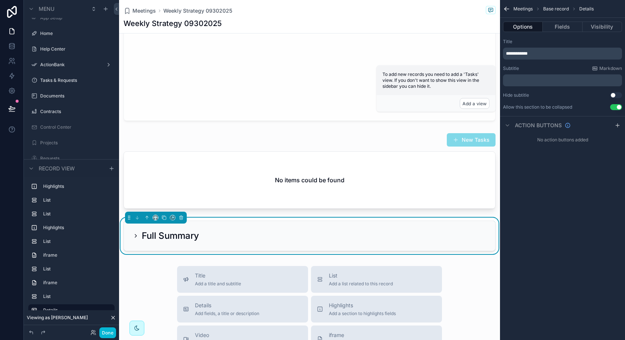
scroll to position [1810, 0]
click at [560, 29] on button "Fields" at bounding box center [561, 27] width 39 height 10
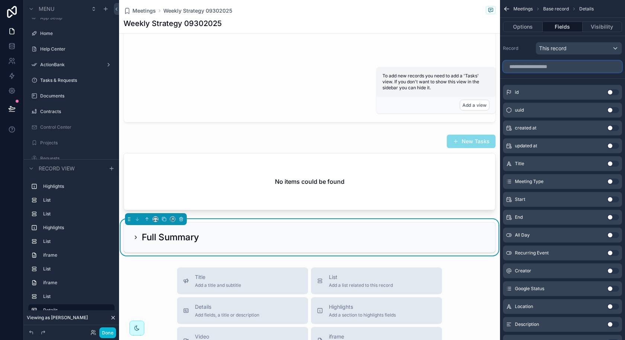
click at [576, 68] on input "scrollable content" at bounding box center [562, 67] width 119 height 12
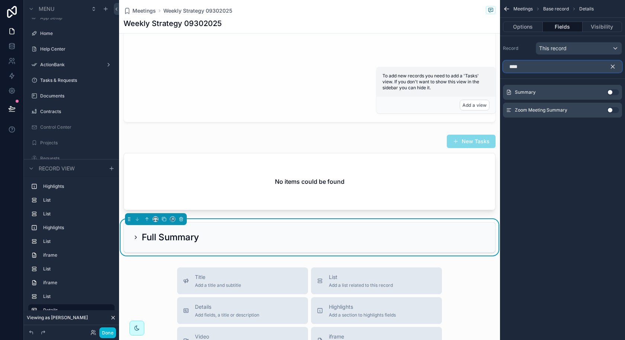
type input "****"
click at [610, 110] on button "Use setting" at bounding box center [613, 110] width 12 height 6
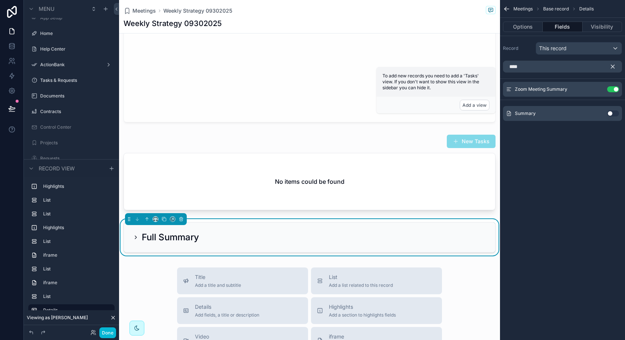
click at [135, 234] on icon "scrollable content" at bounding box center [136, 237] width 6 height 6
click at [136, 234] on icon "scrollable content" at bounding box center [136, 237] width 6 height 6
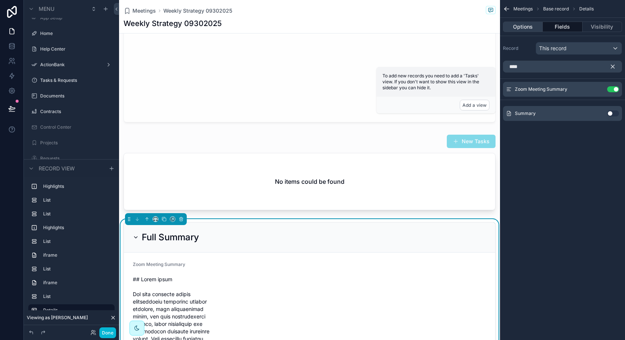
click at [536, 27] on button "Options" at bounding box center [523, 27] width 40 height 10
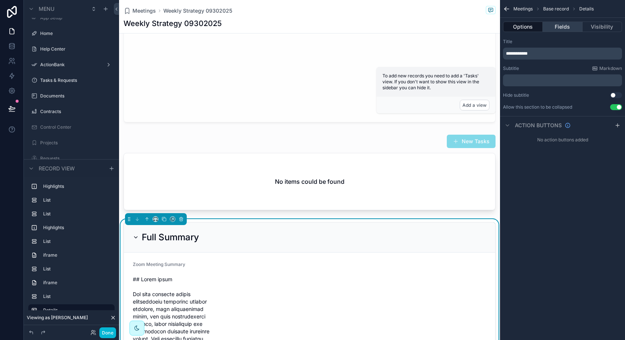
click at [558, 27] on button "Fields" at bounding box center [561, 27] width 39 height 10
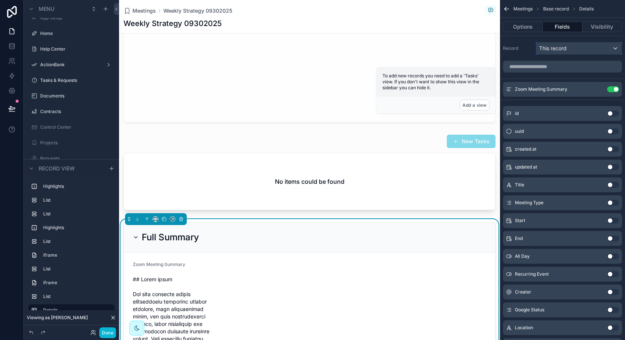
click at [590, 49] on div "This record" at bounding box center [579, 48] width 86 height 12
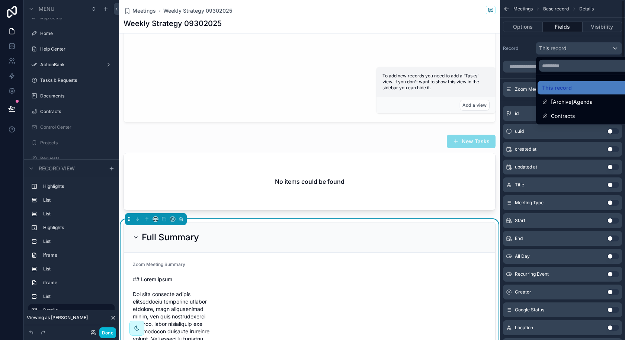
click at [583, 52] on div "scrollable content" at bounding box center [312, 170] width 625 height 340
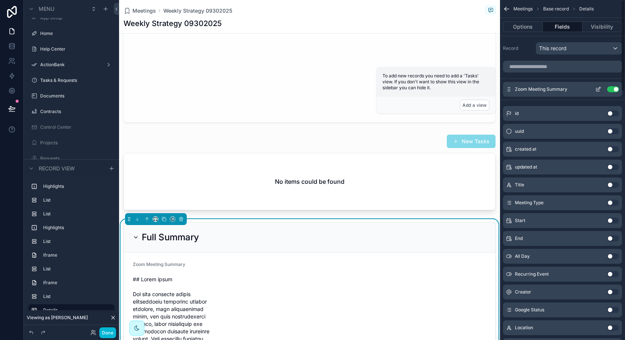
click at [598, 88] on icon "scrollable content" at bounding box center [598, 88] width 3 height 3
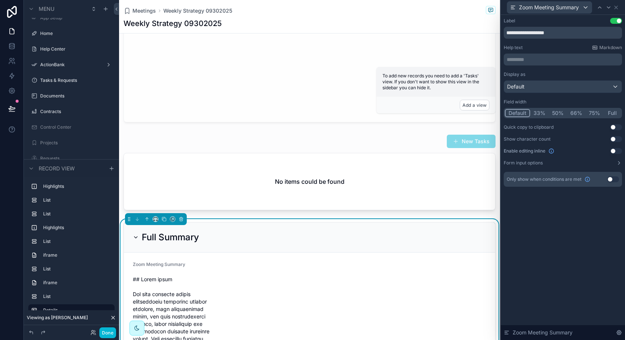
click at [608, 113] on button "Full" at bounding box center [611, 113] width 17 height 8
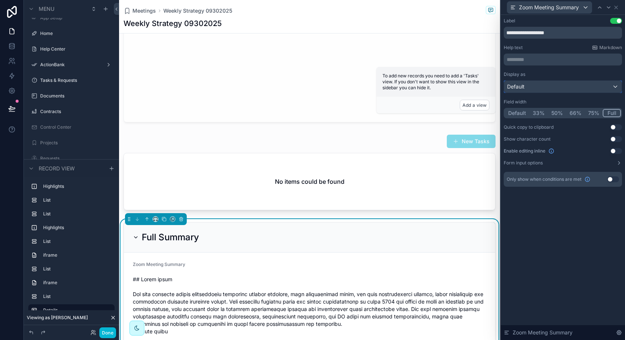
click at [563, 85] on div "Default" at bounding box center [562, 87] width 117 height 12
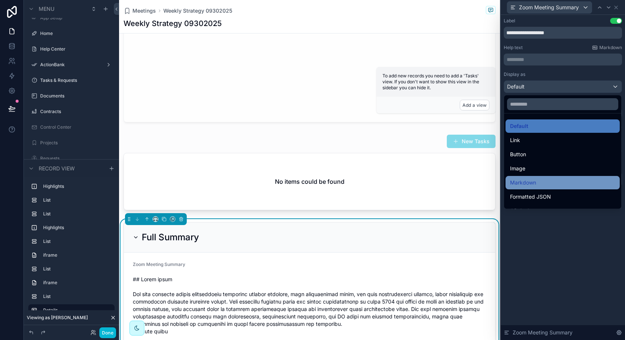
click at [525, 178] on span "Markdown" at bounding box center [523, 182] width 26 height 9
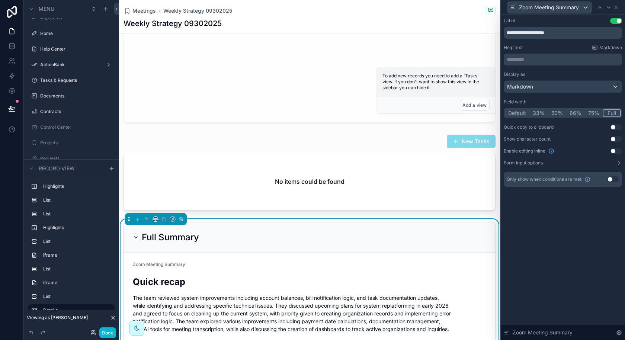
click at [141, 231] on div "Full Summary" at bounding box center [166, 237] width 66 height 12
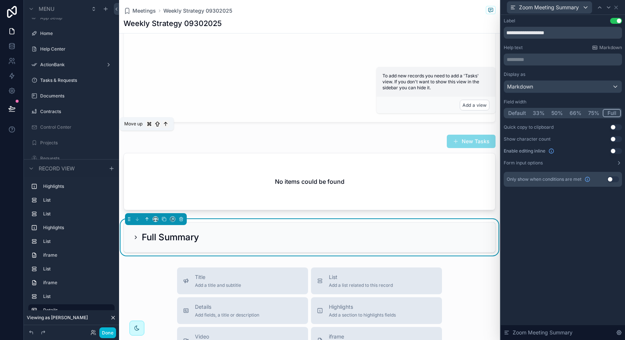
click at [144, 216] on icon "scrollable content" at bounding box center [146, 218] width 5 height 5
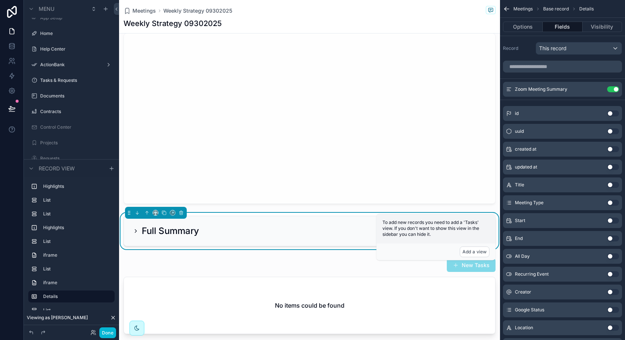
scroll to position [1699, 0]
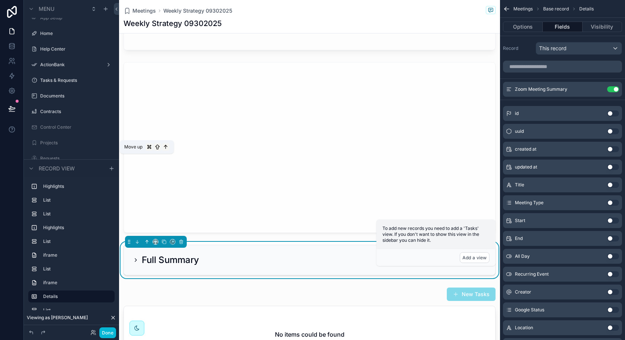
click at [147, 238] on button "scrollable content" at bounding box center [147, 242] width 8 height 8
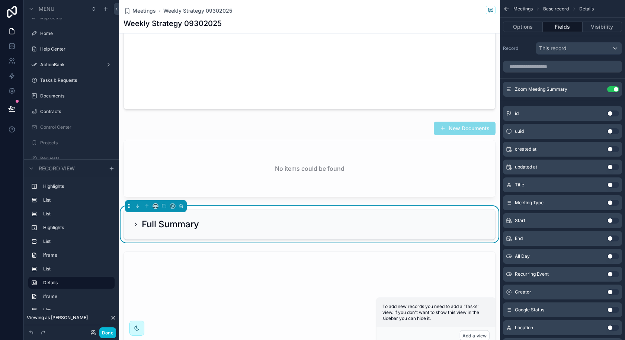
scroll to position [1524, 0]
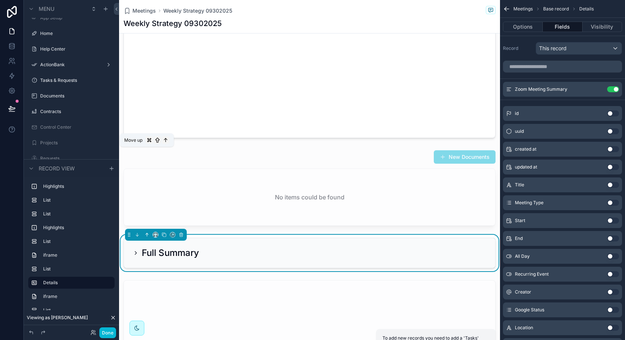
click at [148, 232] on icon "scrollable content" at bounding box center [146, 234] width 5 height 5
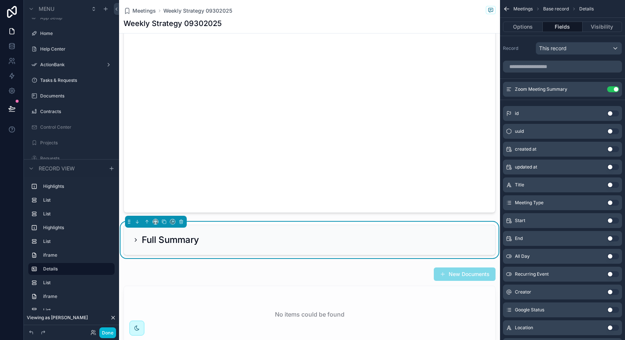
scroll to position [1420, 0]
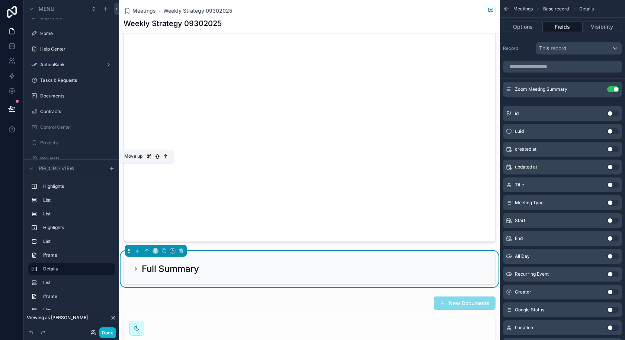
click at [146, 248] on icon "scrollable content" at bounding box center [146, 250] width 5 height 5
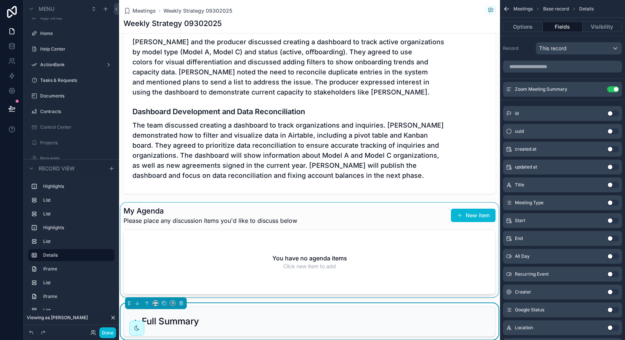
scroll to position [1015, 0]
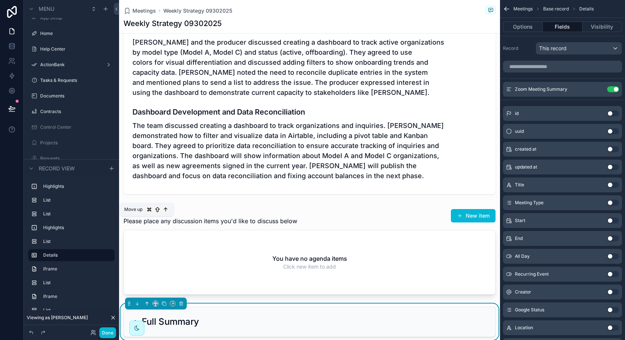
click at [146, 301] on icon "scrollable content" at bounding box center [146, 303] width 5 height 5
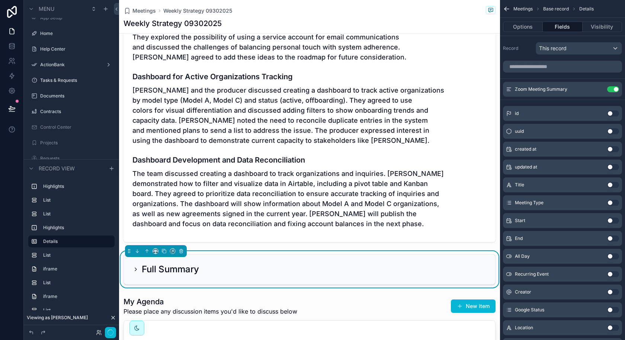
scroll to position [930, 0]
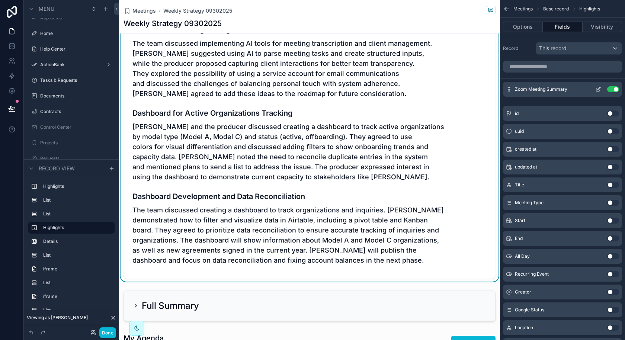
click at [613, 87] on button "Use setting" at bounding box center [613, 89] width 12 height 6
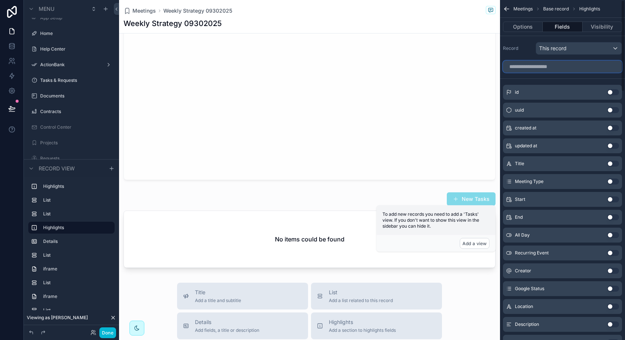
click at [580, 70] on input "scrollable content" at bounding box center [562, 67] width 119 height 12
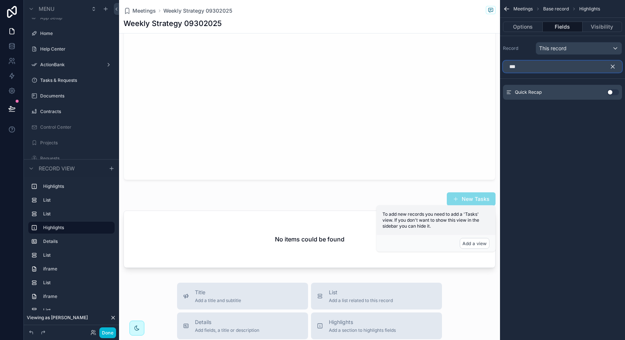
type input "***"
click at [608, 93] on button "Use setting" at bounding box center [613, 92] width 12 height 6
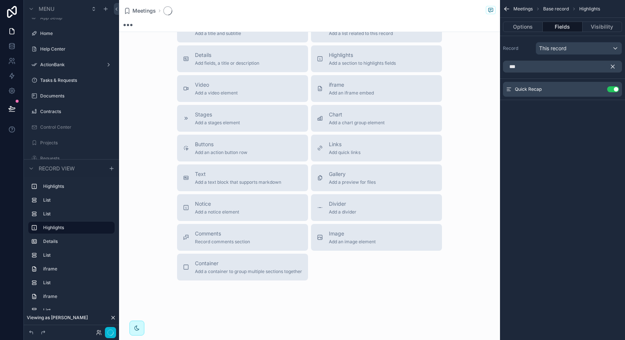
scroll to position [154, 0]
click at [597, 89] on icon "scrollable content" at bounding box center [598, 88] width 3 height 3
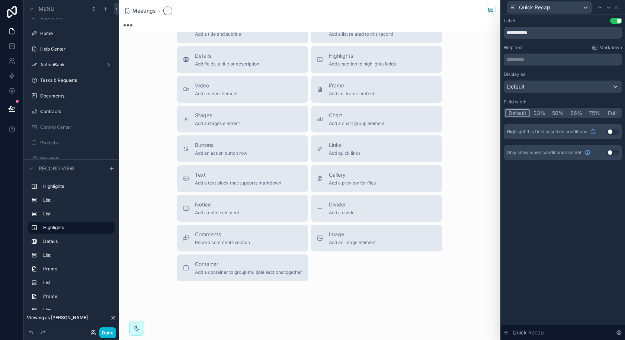
click at [611, 114] on button "Full" at bounding box center [611, 113] width 17 height 8
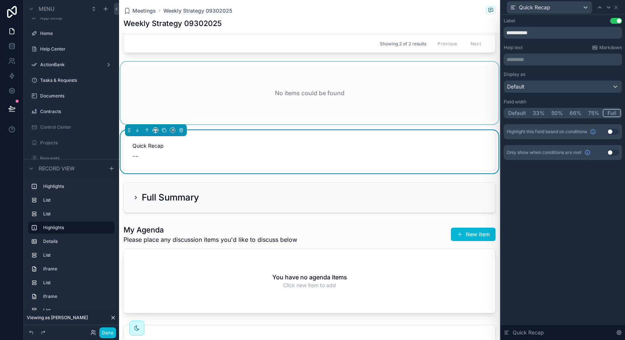
scroll to position [136, 0]
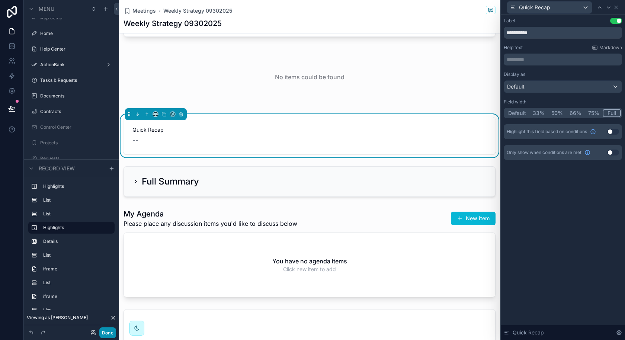
click at [104, 333] on button "Done" at bounding box center [107, 332] width 17 height 11
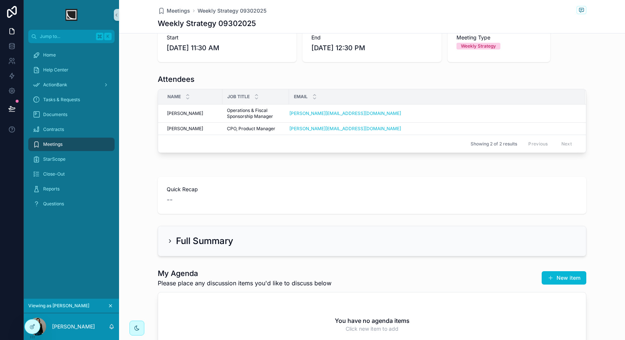
scroll to position [0, 0]
